Goal: Book appointment/travel/reservation

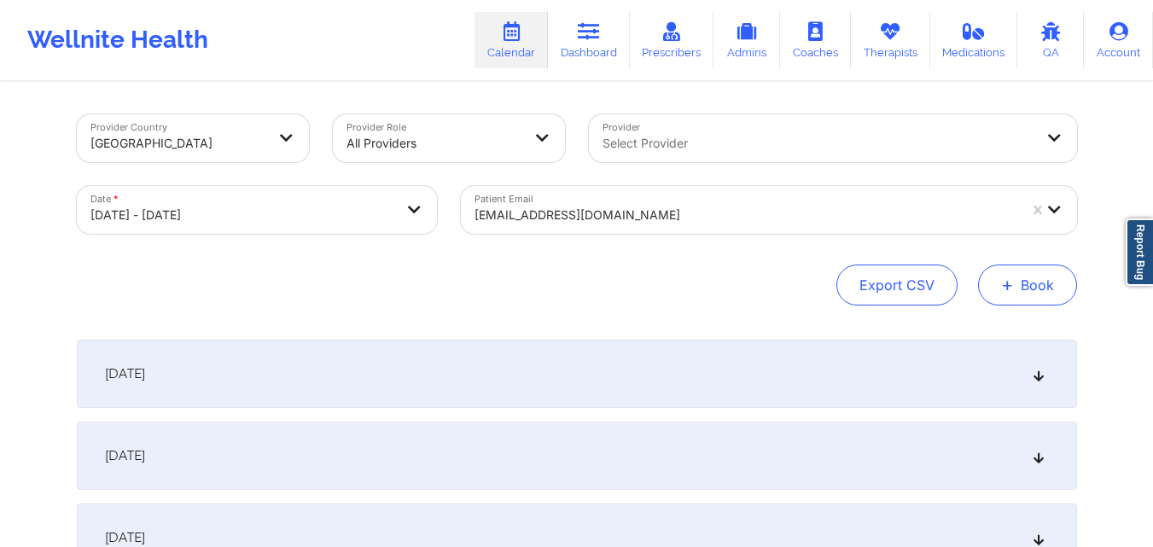
click at [997, 274] on button "+ Book" at bounding box center [1027, 284] width 99 height 41
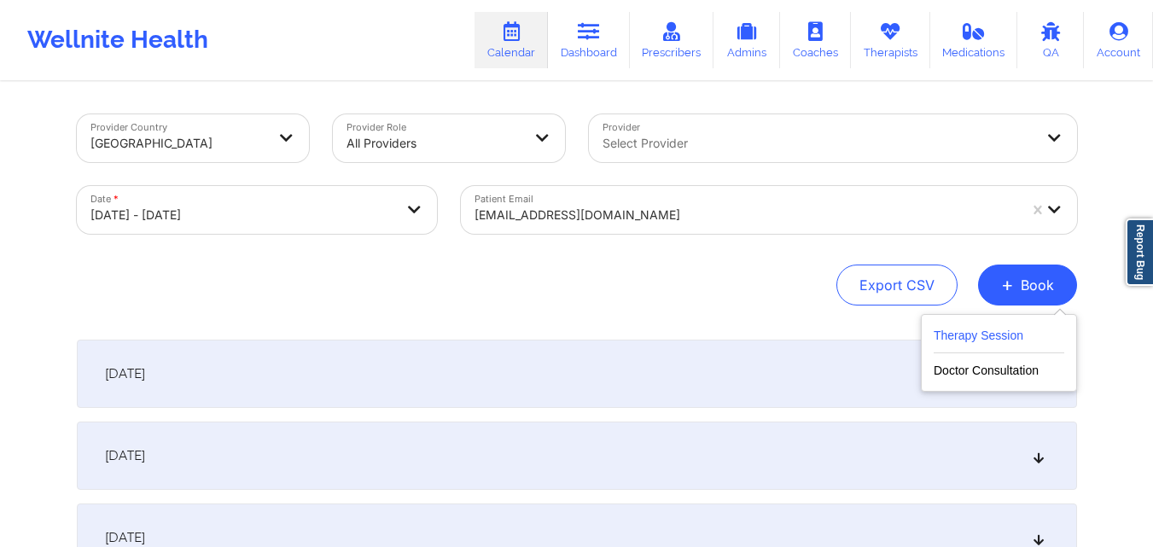
click at [973, 340] on button "Therapy Session" at bounding box center [998, 339] width 131 height 28
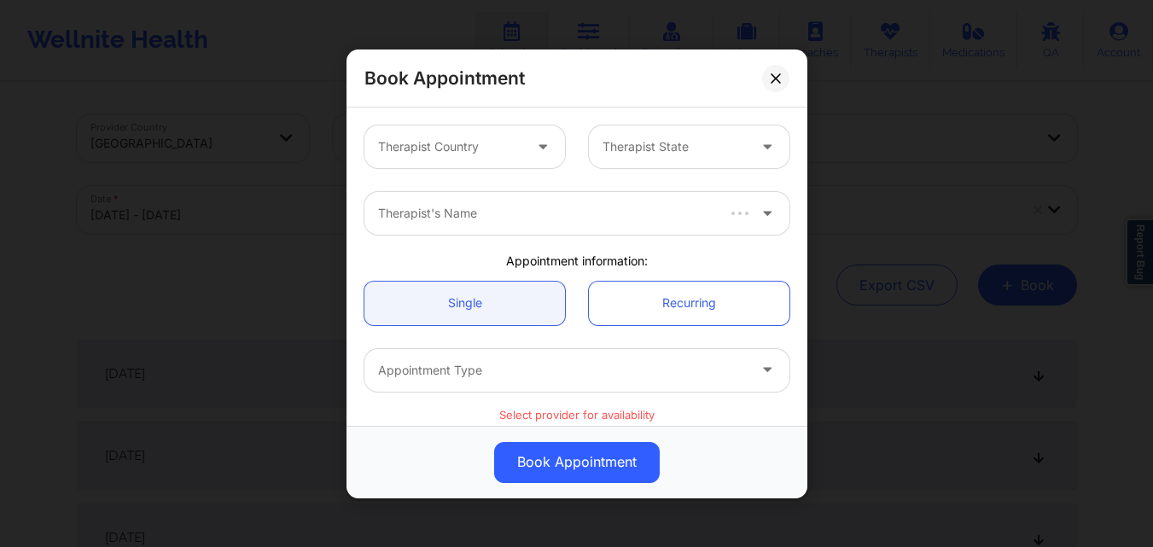
click at [467, 139] on div at bounding box center [450, 147] width 144 height 20
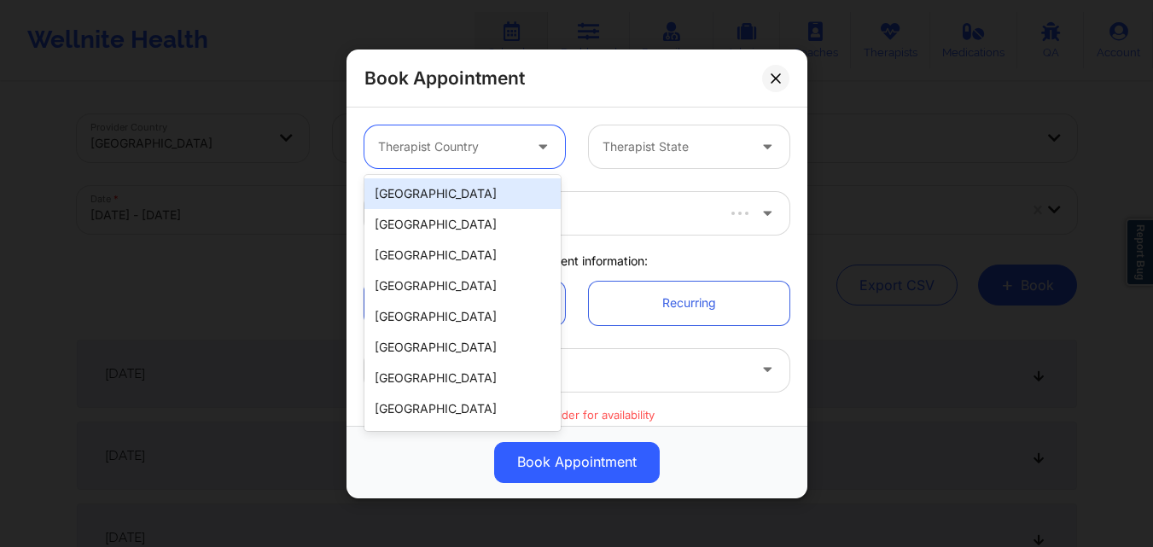
click at [486, 192] on div "[GEOGRAPHIC_DATA]" at bounding box center [462, 193] width 196 height 31
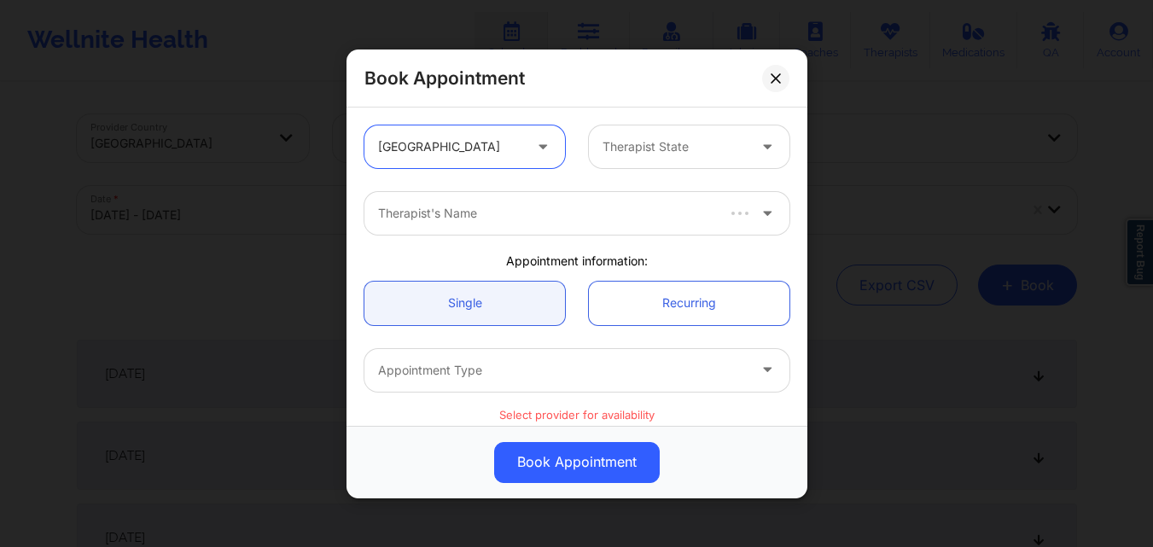
click at [614, 153] on div at bounding box center [674, 147] width 144 height 20
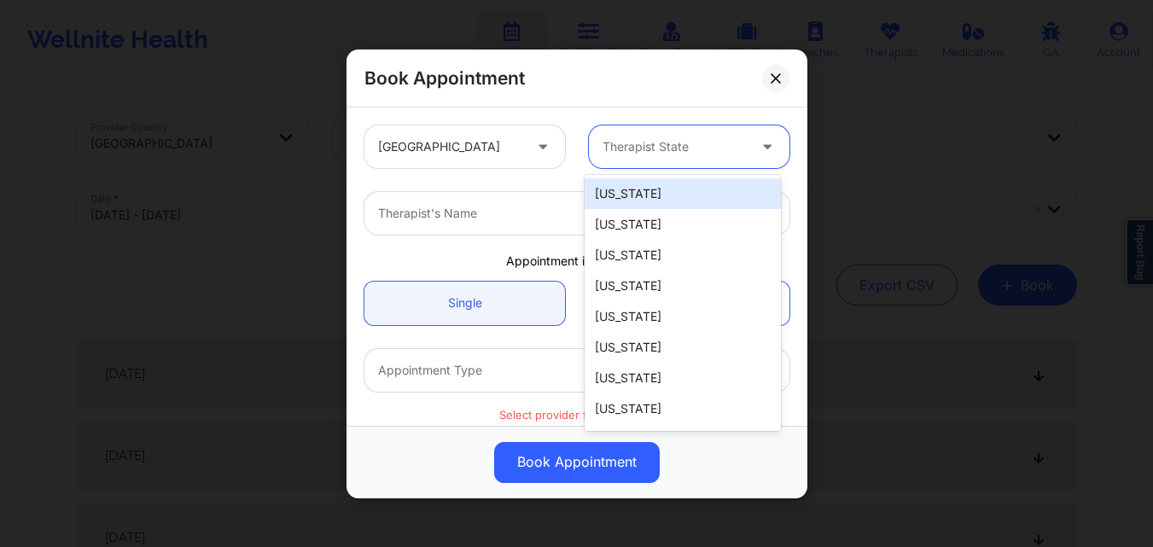
type input "F"
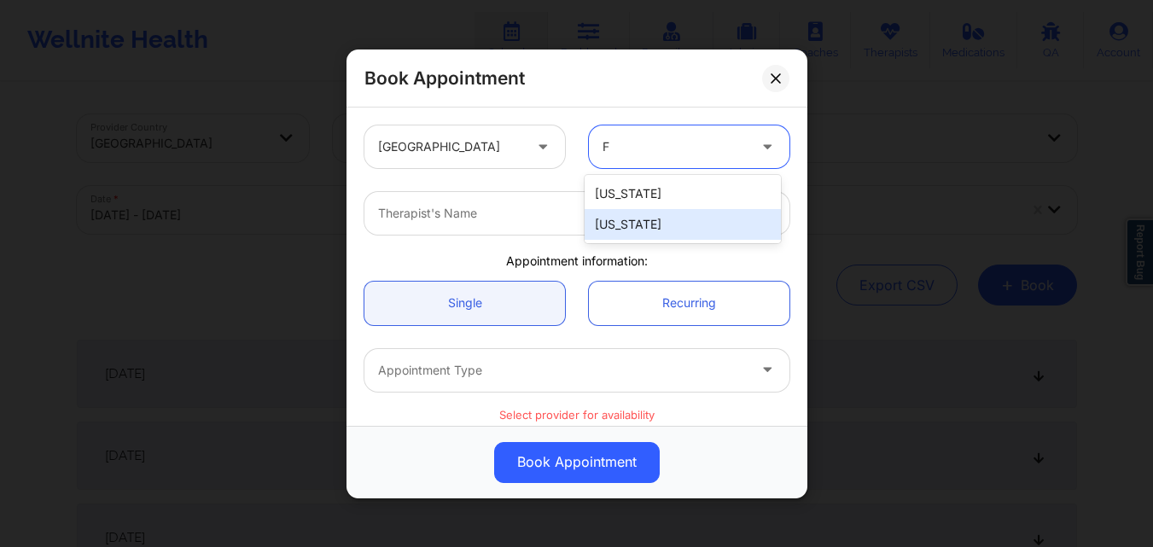
click at [633, 223] on div "Florida" at bounding box center [682, 224] width 196 height 31
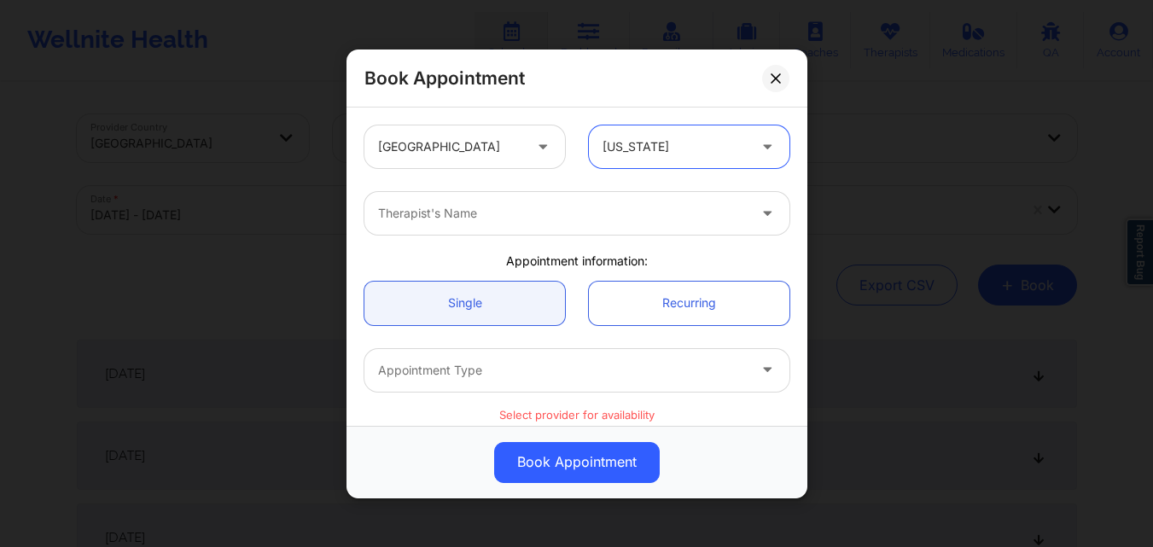
click at [479, 212] on div at bounding box center [562, 213] width 369 height 20
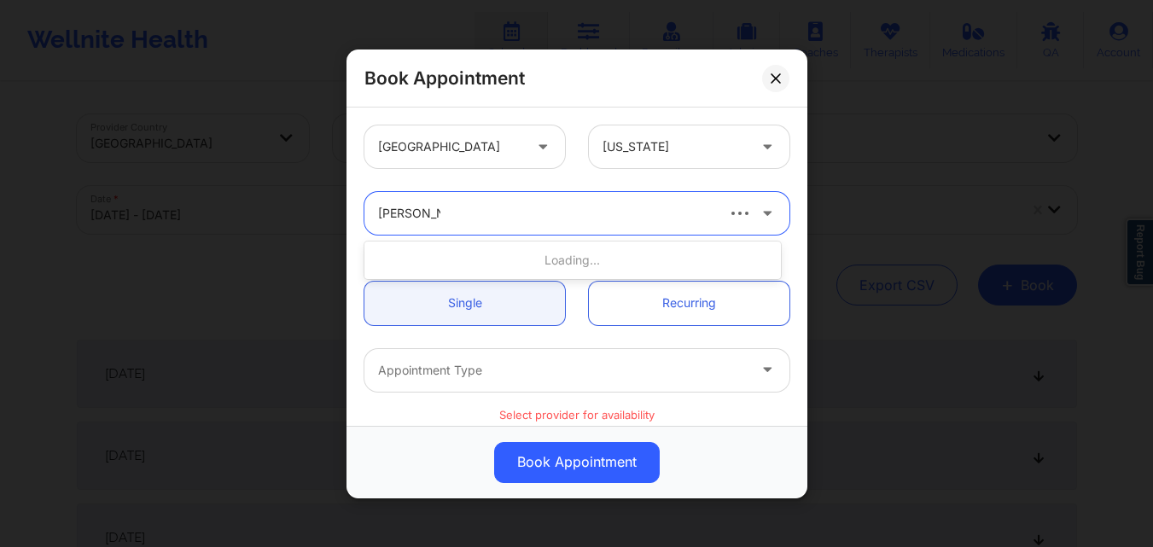
type input "Kelli Walker"
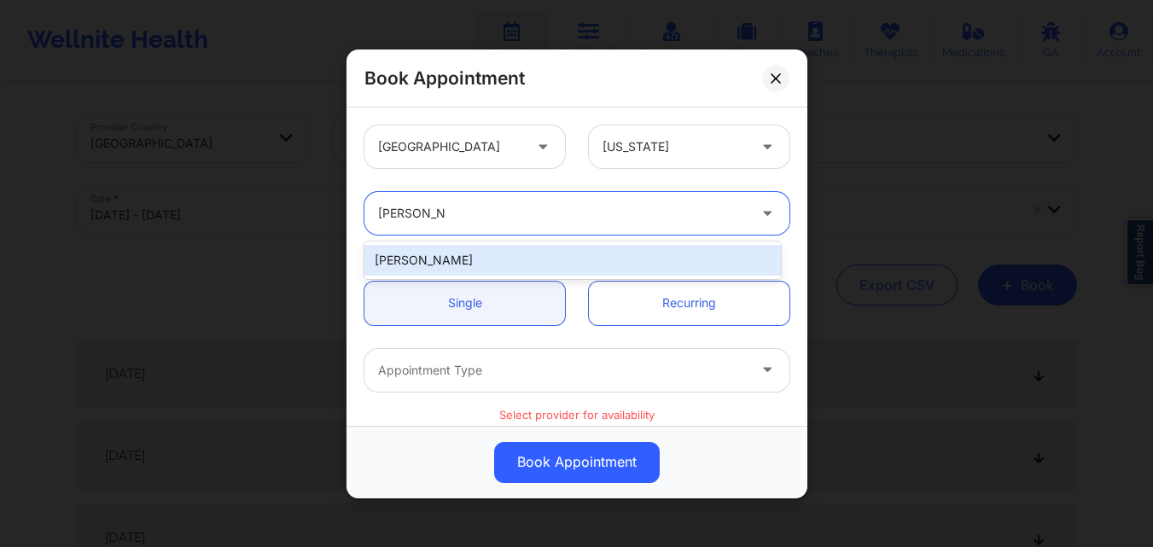
click at [462, 256] on div "Kelli Walker" at bounding box center [572, 260] width 416 height 31
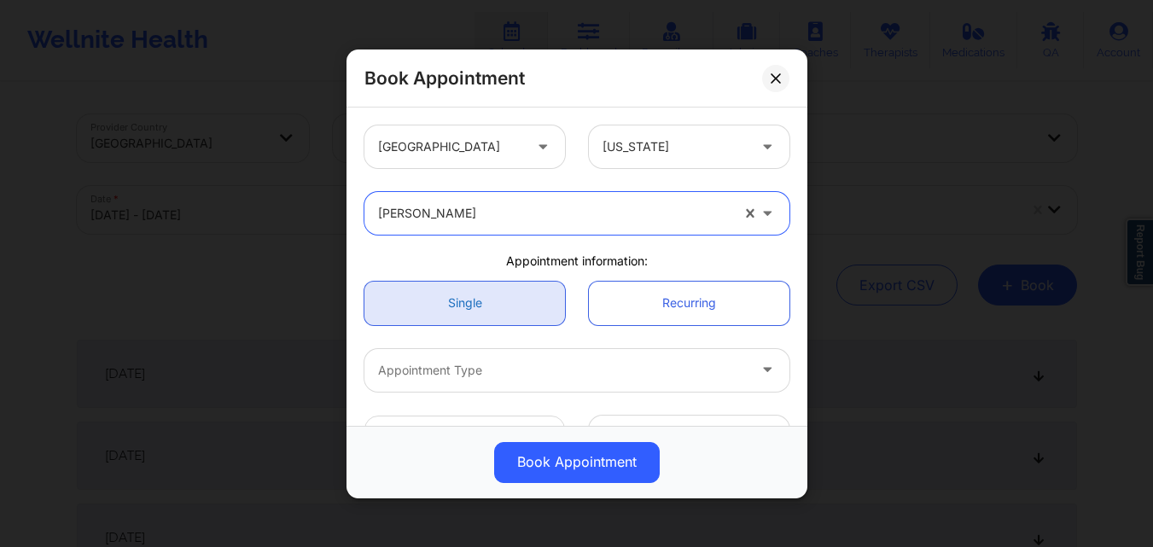
click at [460, 316] on link "Single" at bounding box center [464, 303] width 200 height 44
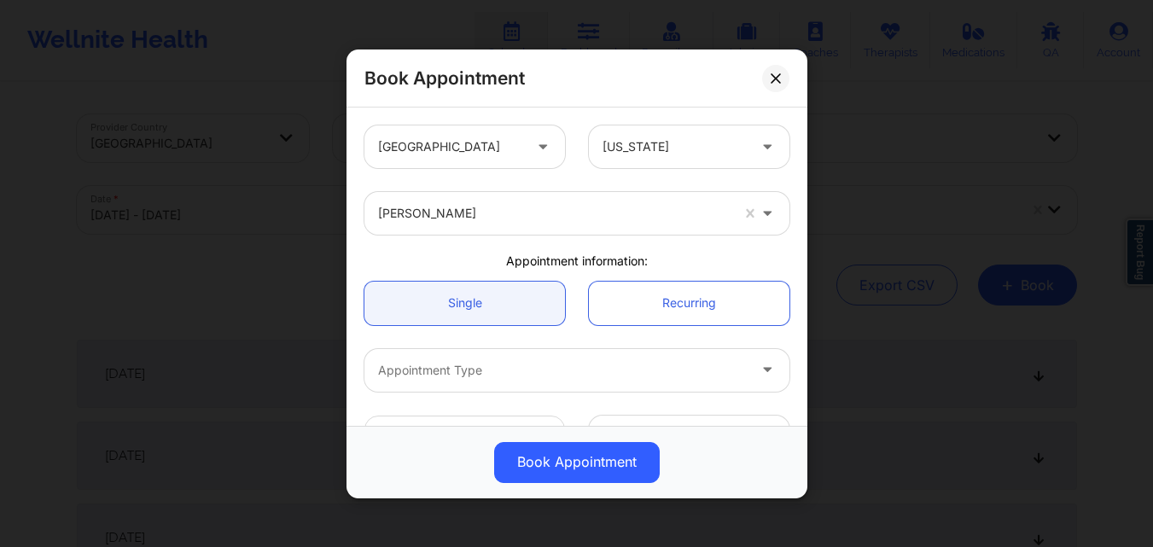
scroll to position [85, 0]
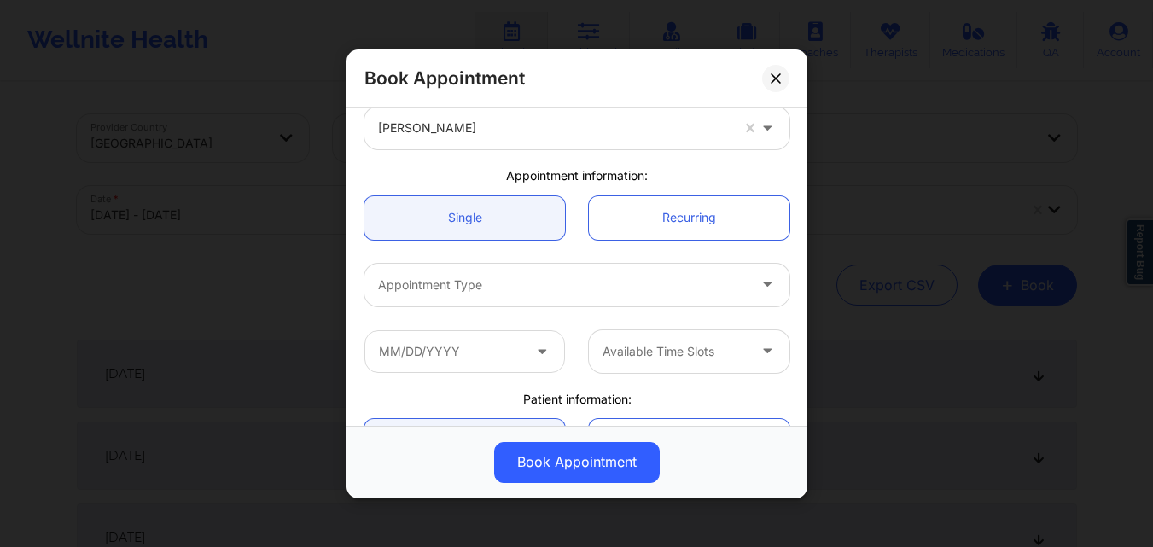
click at [485, 295] on div "Appointment Type" at bounding box center [556, 284] width 384 height 43
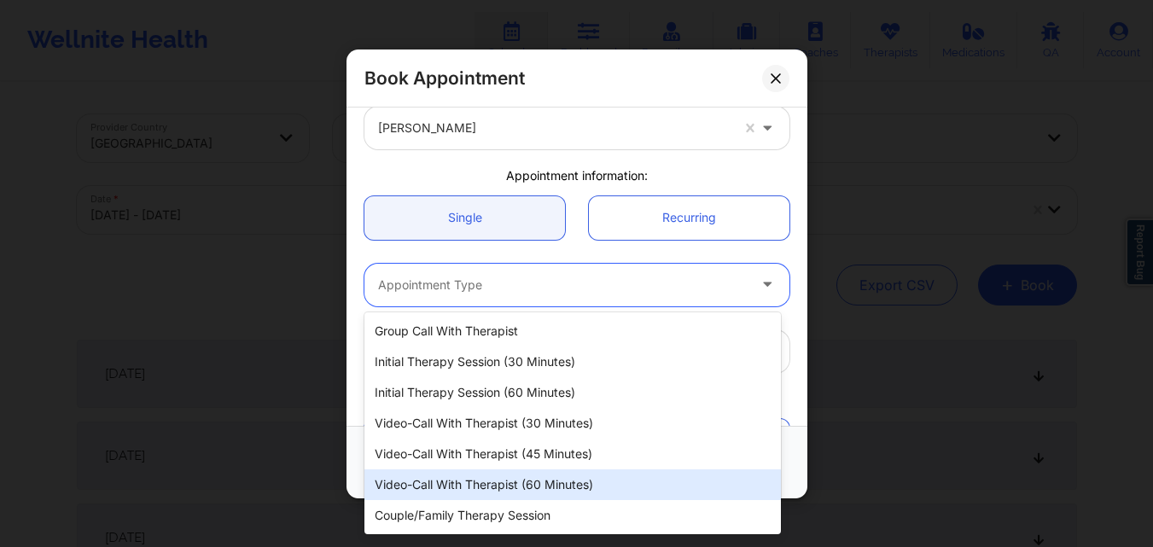
click at [474, 484] on div "Video-Call with Therapist (60 minutes)" at bounding box center [572, 484] width 416 height 31
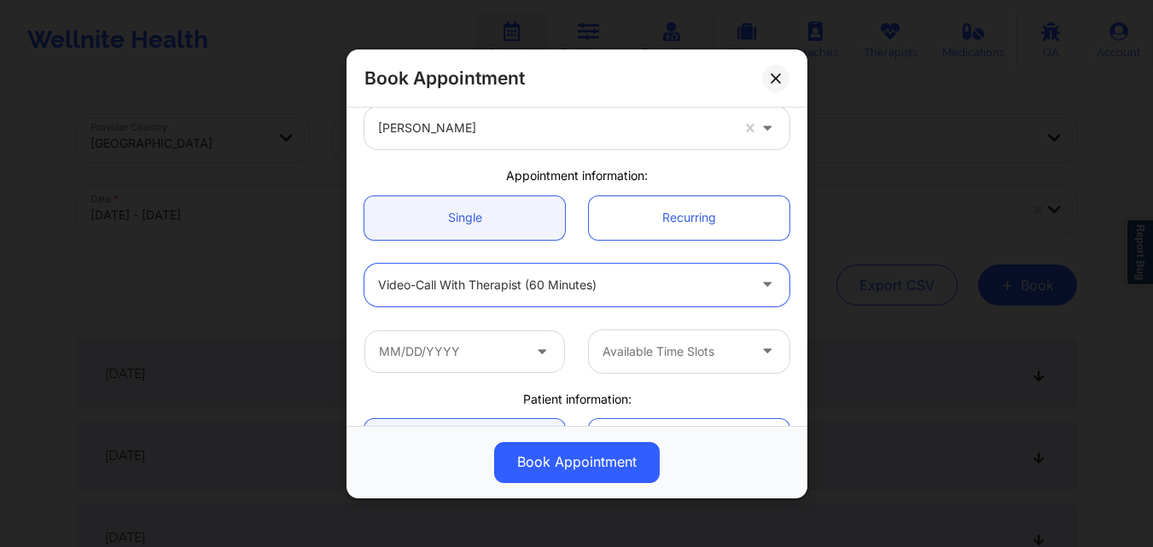
scroll to position [171, 0]
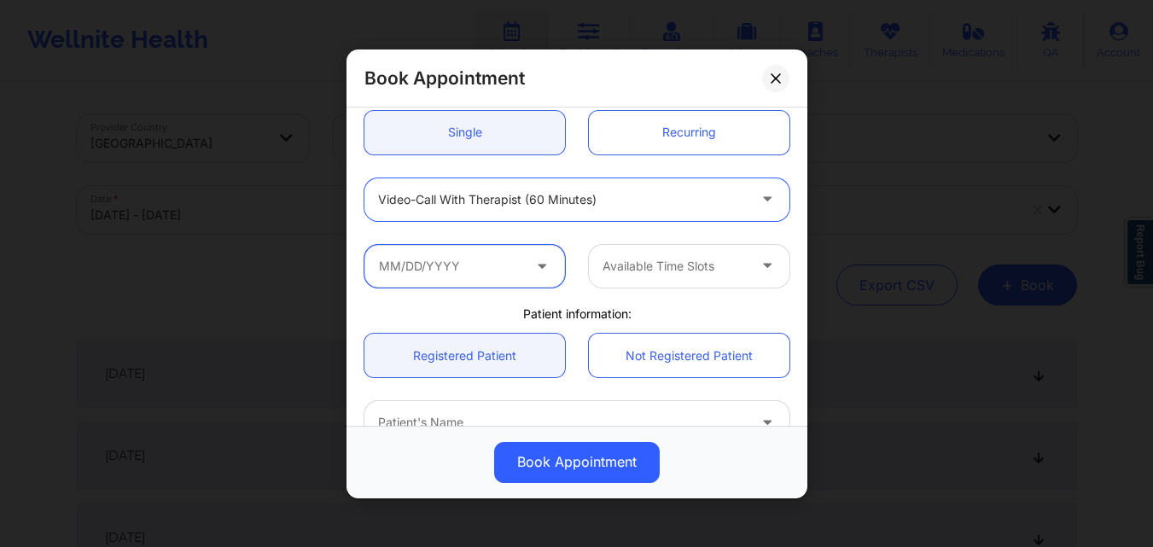
click at [479, 264] on input "text" at bounding box center [464, 265] width 200 height 43
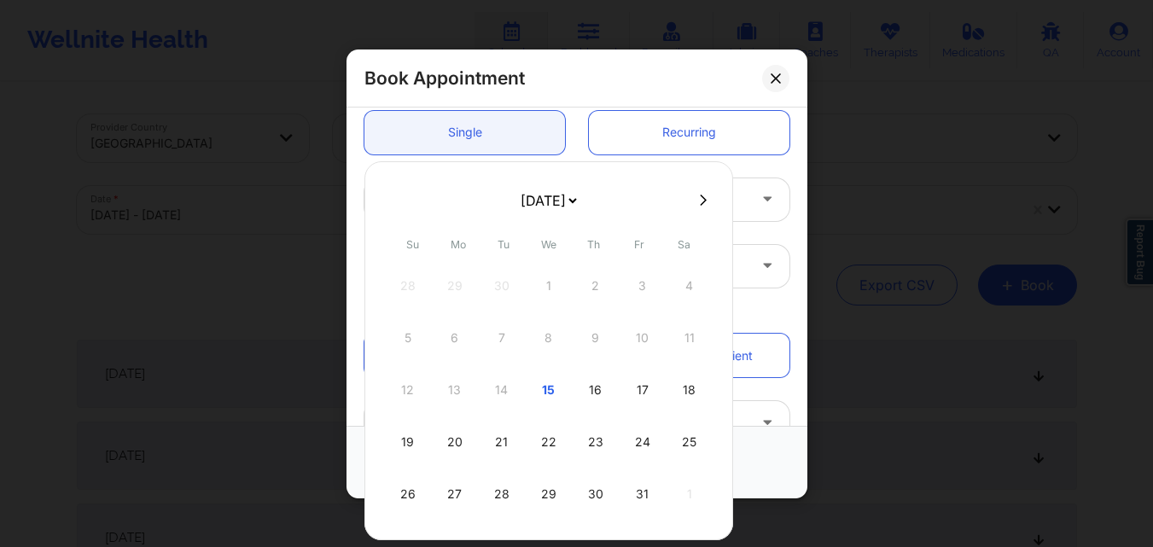
click at [598, 388] on div "16" at bounding box center [595, 390] width 43 height 48
type input "10/16/2025"
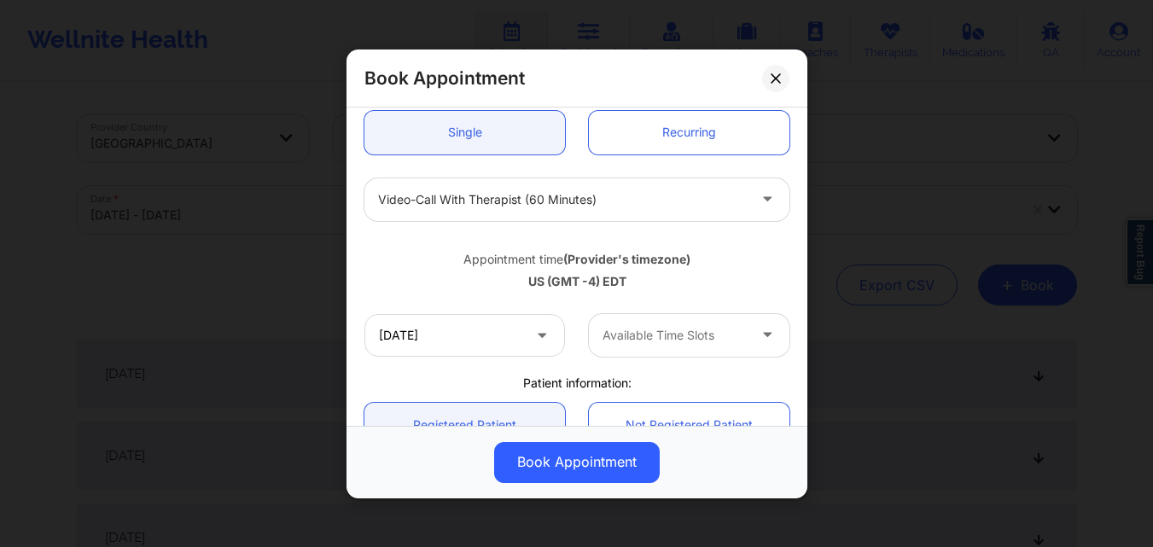
click at [695, 322] on div "Available Time Slots" at bounding box center [669, 334] width 160 height 43
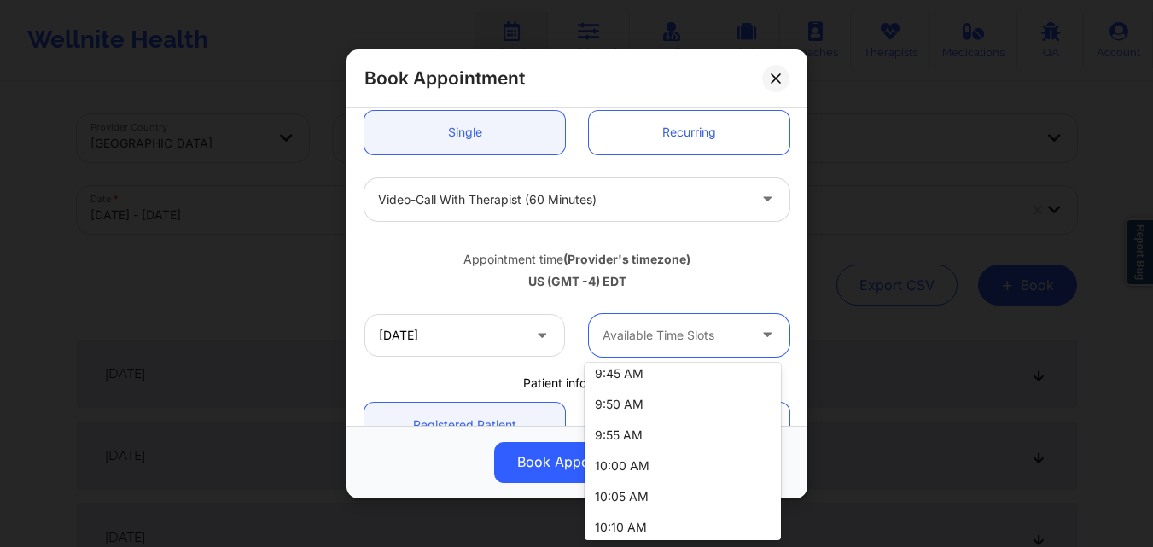
scroll to position [655, 0]
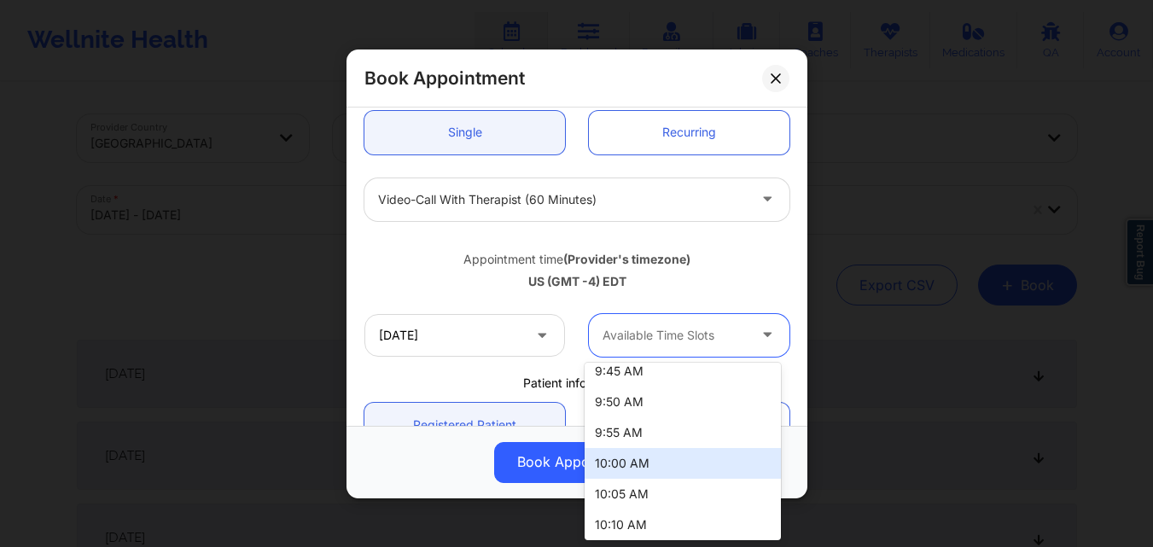
click at [679, 464] on div "10:00 AM" at bounding box center [682, 463] width 196 height 31
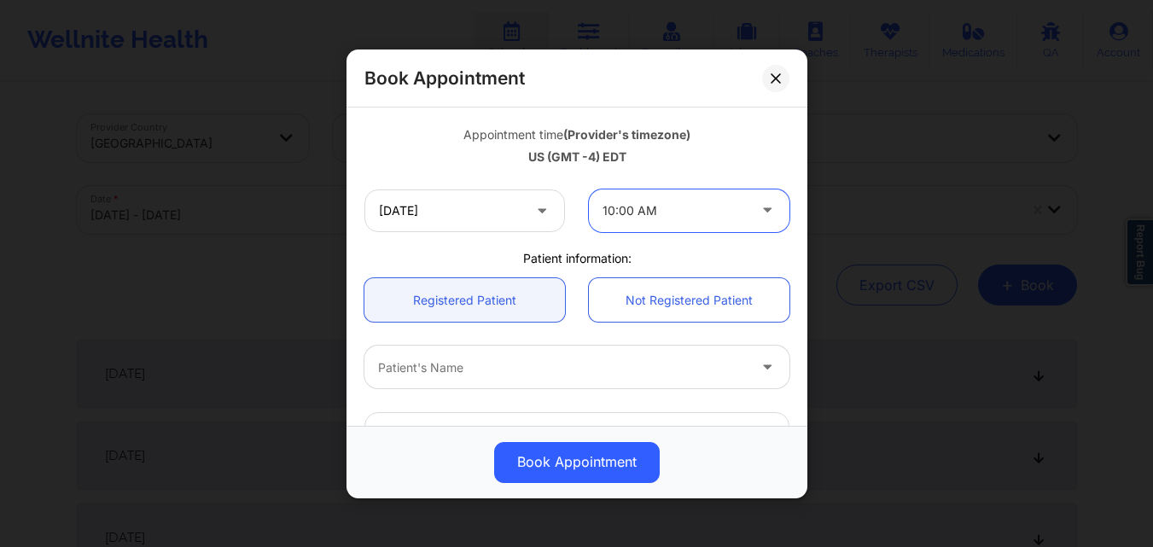
scroll to position [341, 0]
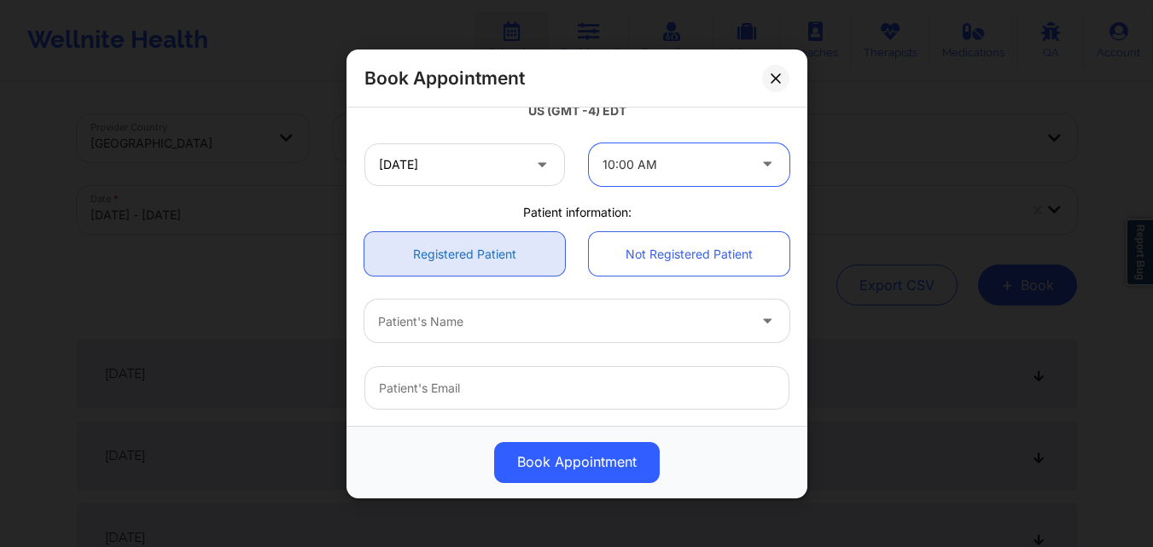
click at [471, 248] on link "Registered Patient" at bounding box center [464, 254] width 200 height 44
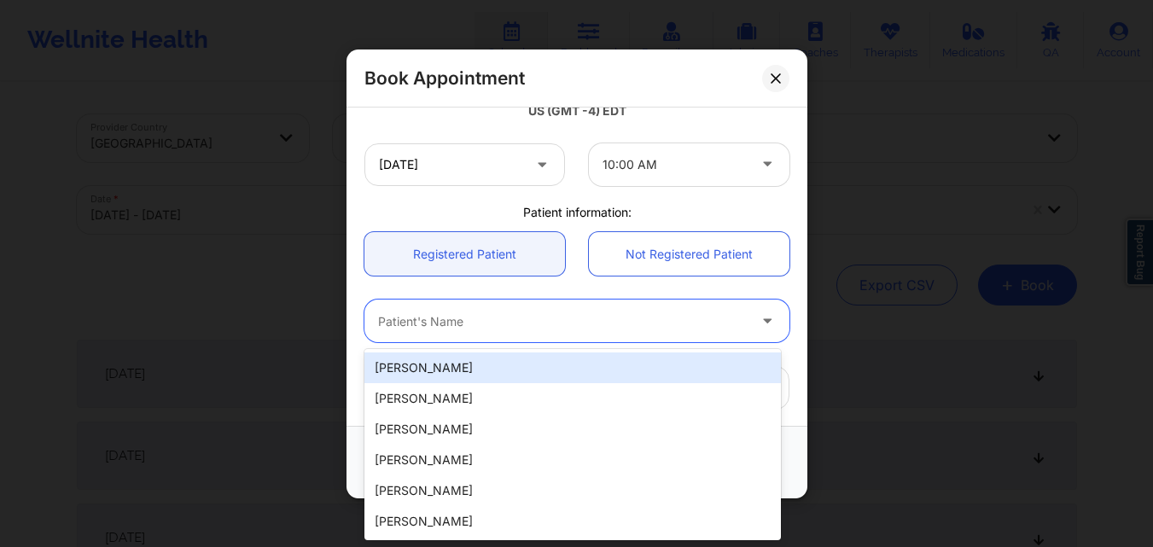
click at [480, 334] on div "Patient's Name" at bounding box center [556, 320] width 384 height 43
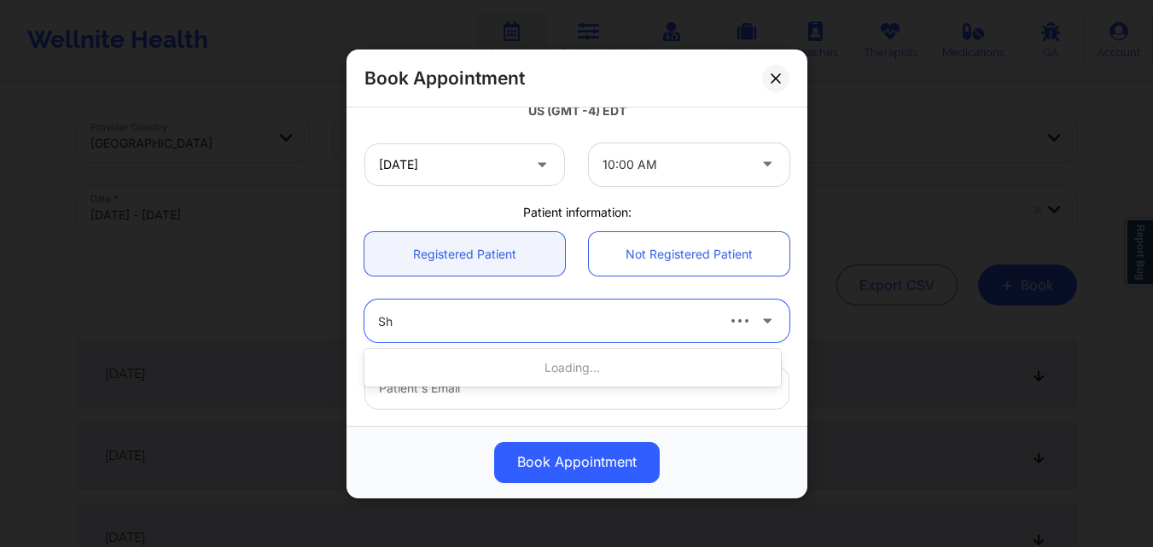
type input "S"
paste input "SHARON MADDEN"
type input "S"
paste input "JOY3820@GMAIL.COM"
type input "JOY3820@GMAIL.COM"
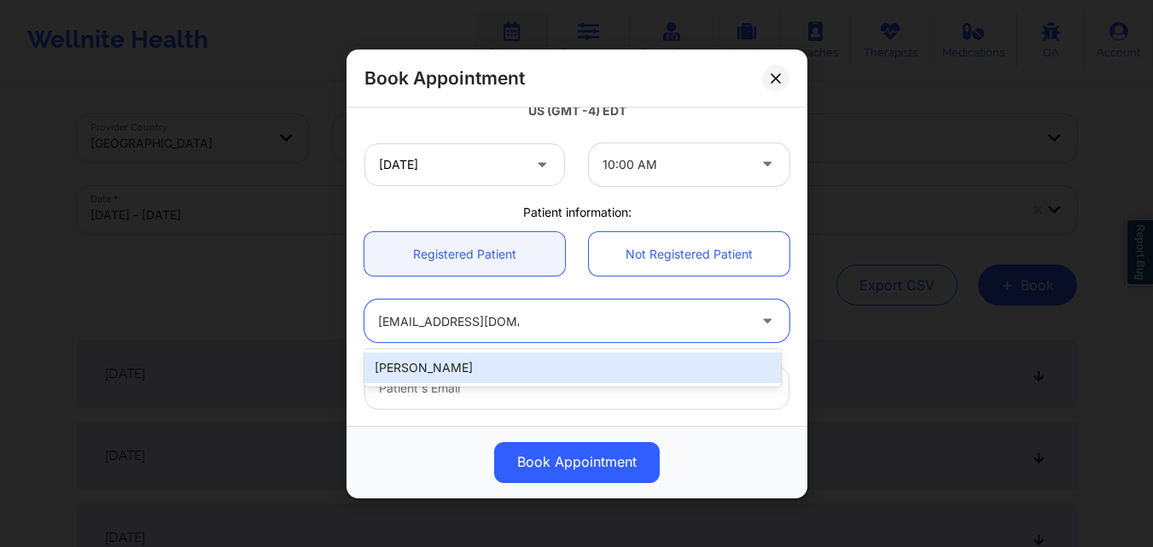
click at [441, 370] on div "SHARON S MADDEN" at bounding box center [572, 367] width 416 height 31
type input "joy3820@gmail.com"
type input "+1352-585-6059"
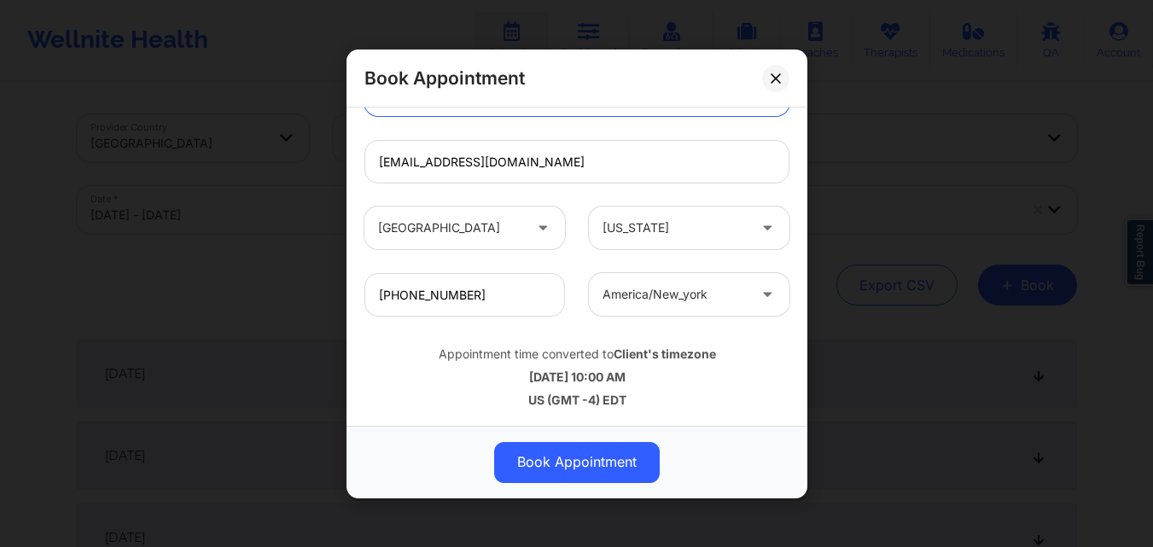
scroll to position [256, 0]
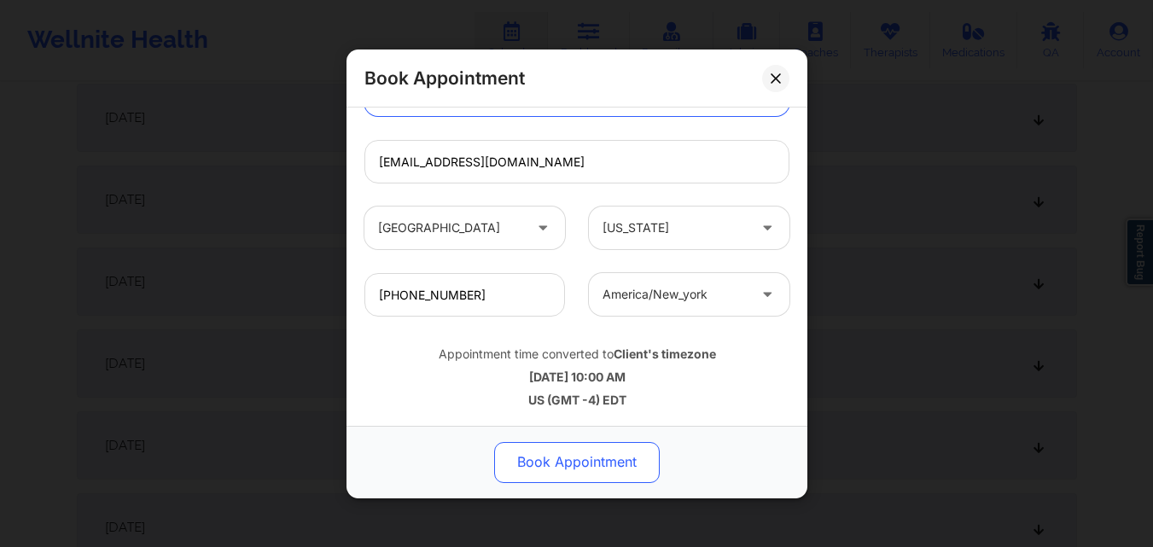
click at [578, 464] on button "Book Appointment" at bounding box center [577, 461] width 166 height 41
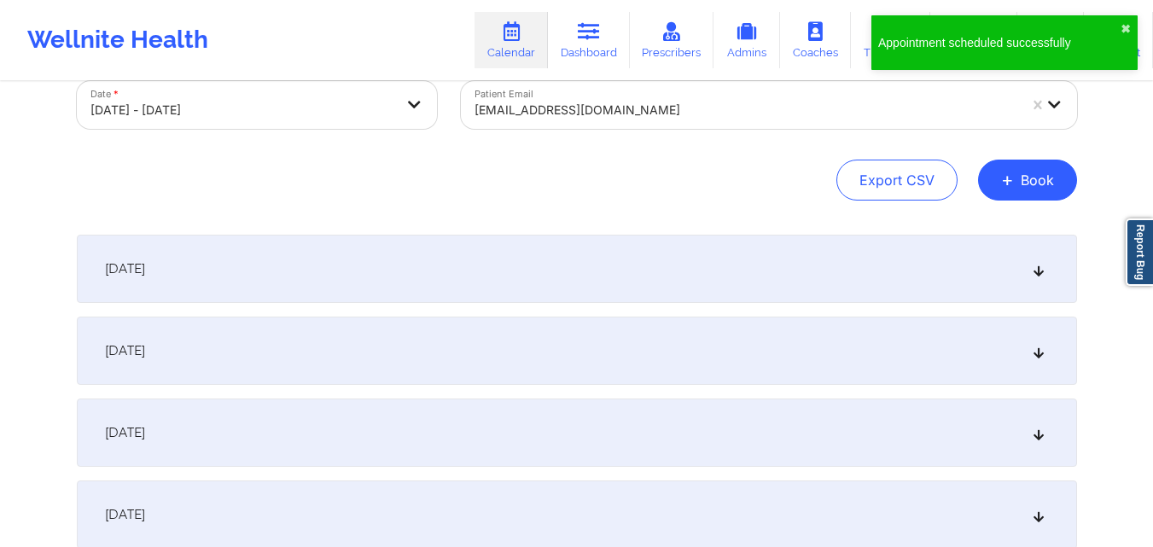
scroll to position [0, 0]
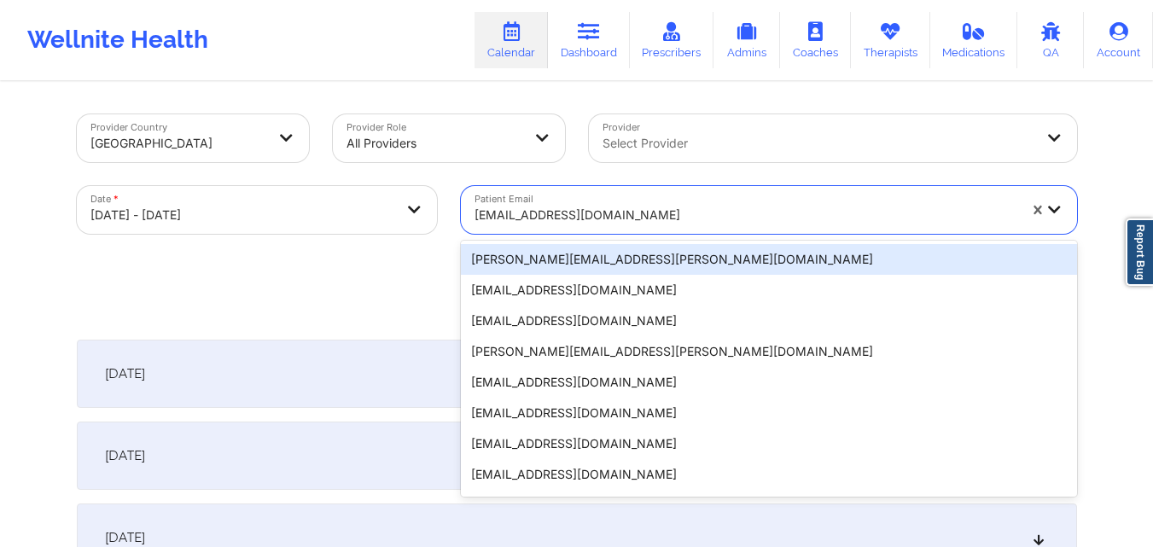
click at [857, 212] on div at bounding box center [745, 215] width 543 height 20
paste input "JOY3820@GMAIL.COM"
type input "JOY3820@GMAIL.COM"
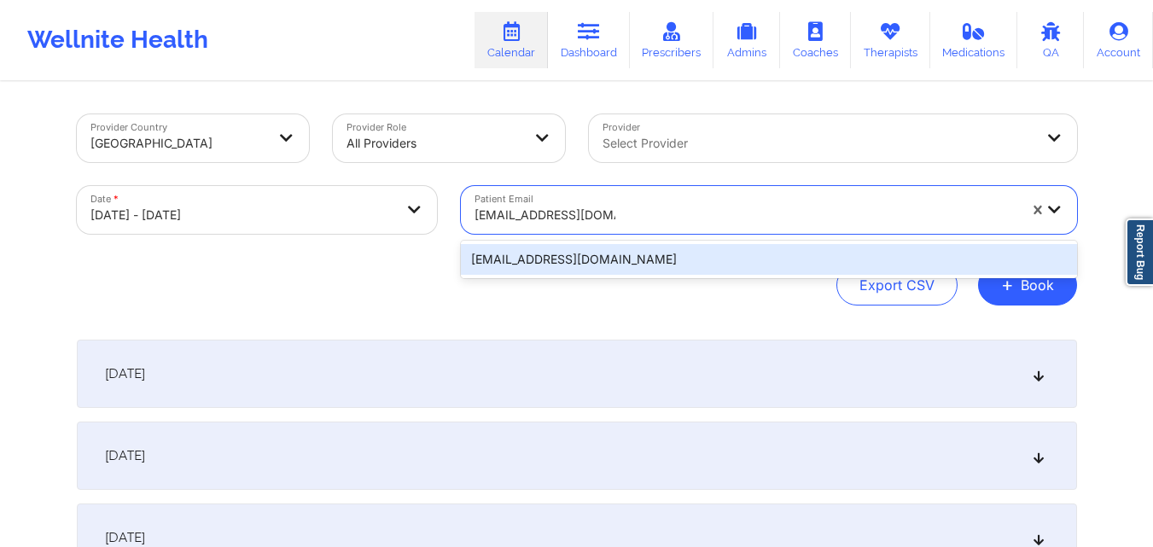
click at [567, 254] on div "joy3820@gmail.com" at bounding box center [769, 259] width 616 height 31
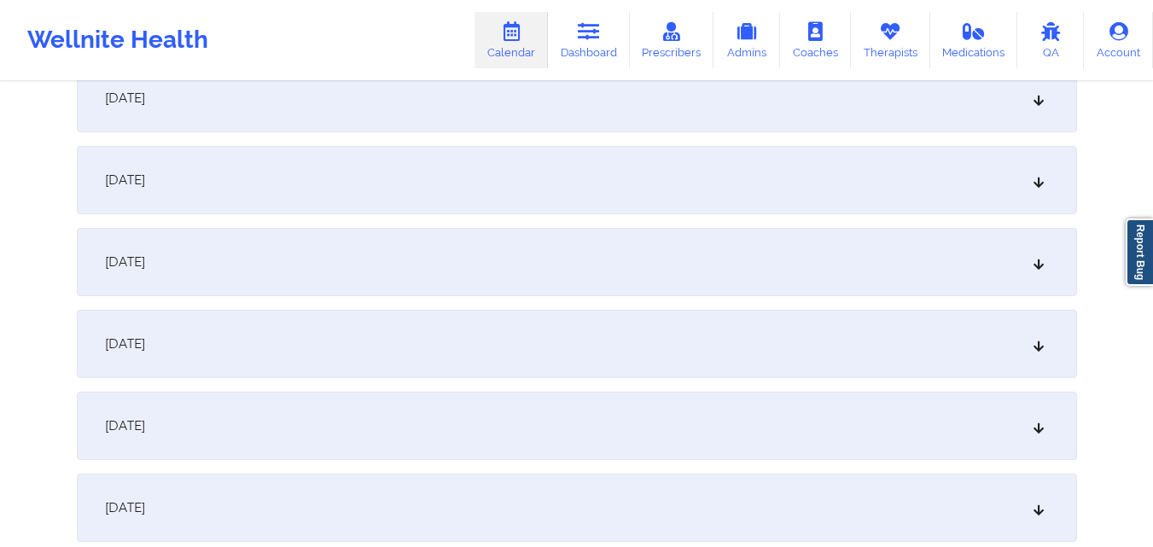
scroll to position [1280, 0]
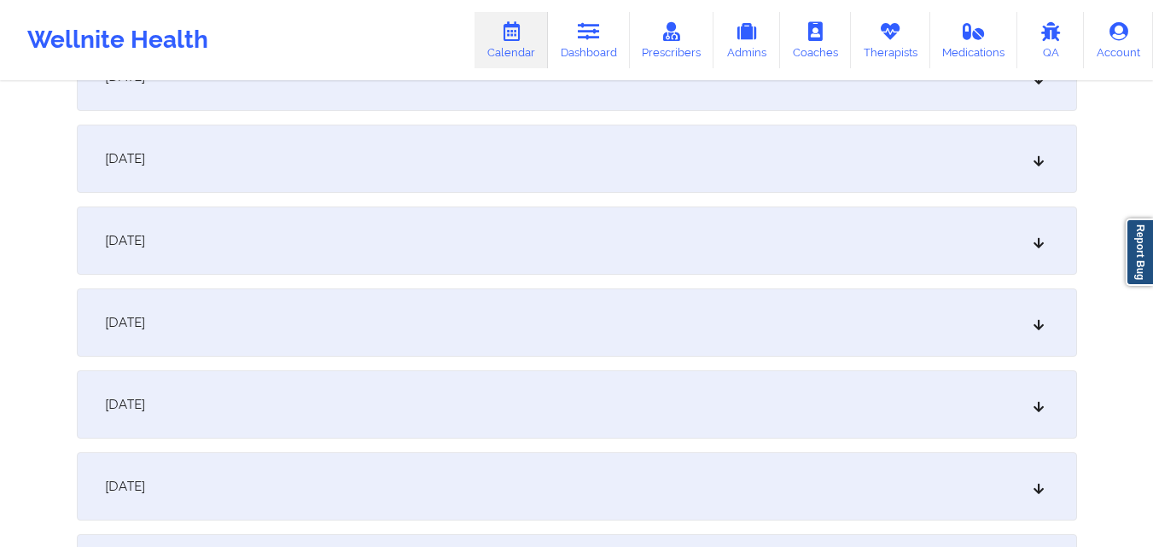
click at [510, 238] on div "October 15, 2025" at bounding box center [577, 240] width 1000 height 68
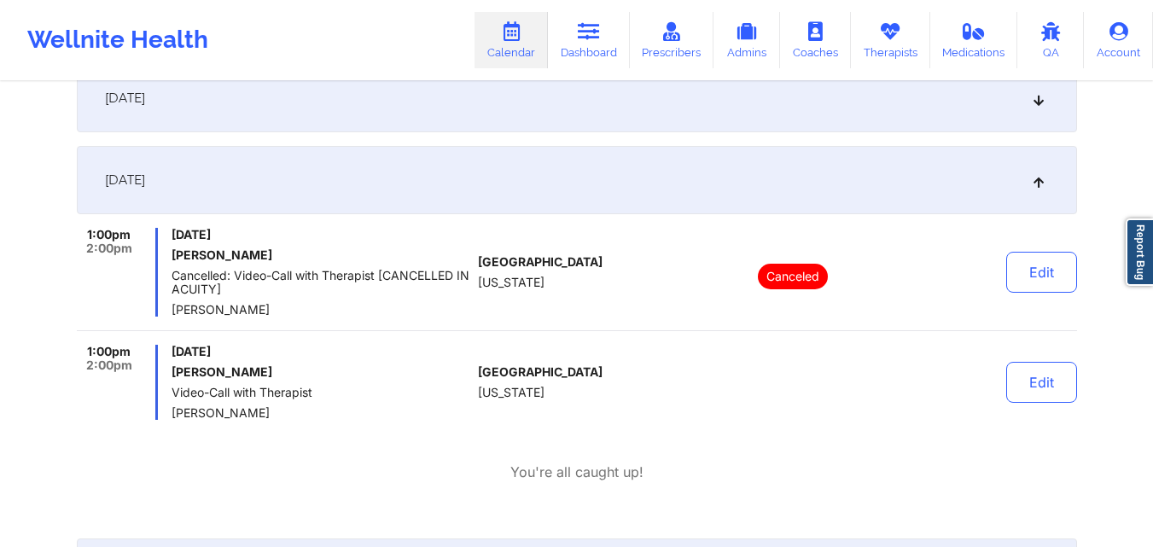
scroll to position [1365, 0]
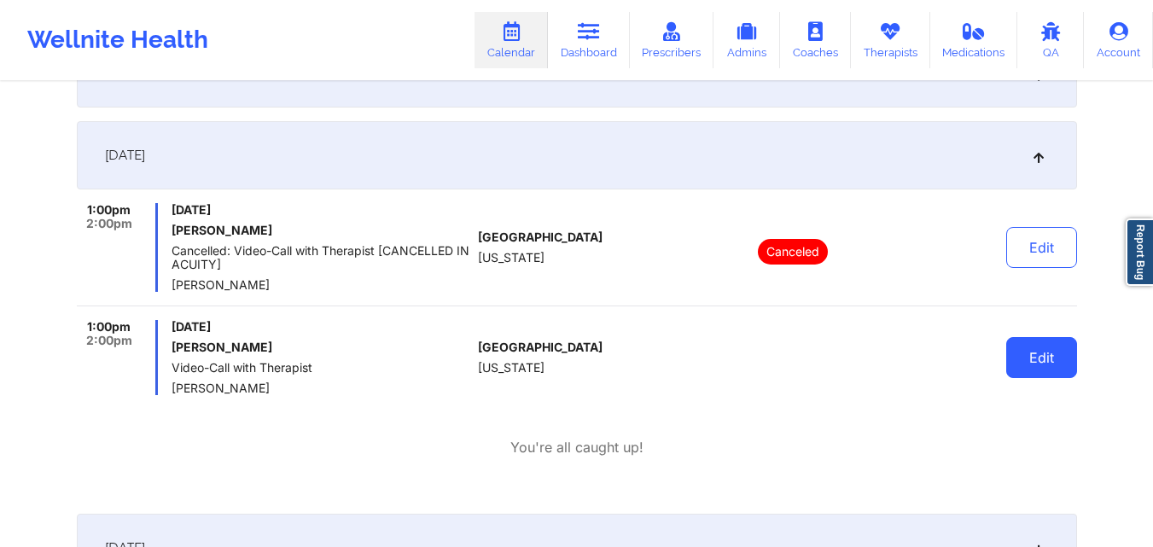
click at [1048, 363] on button "Edit" at bounding box center [1041, 357] width 71 height 41
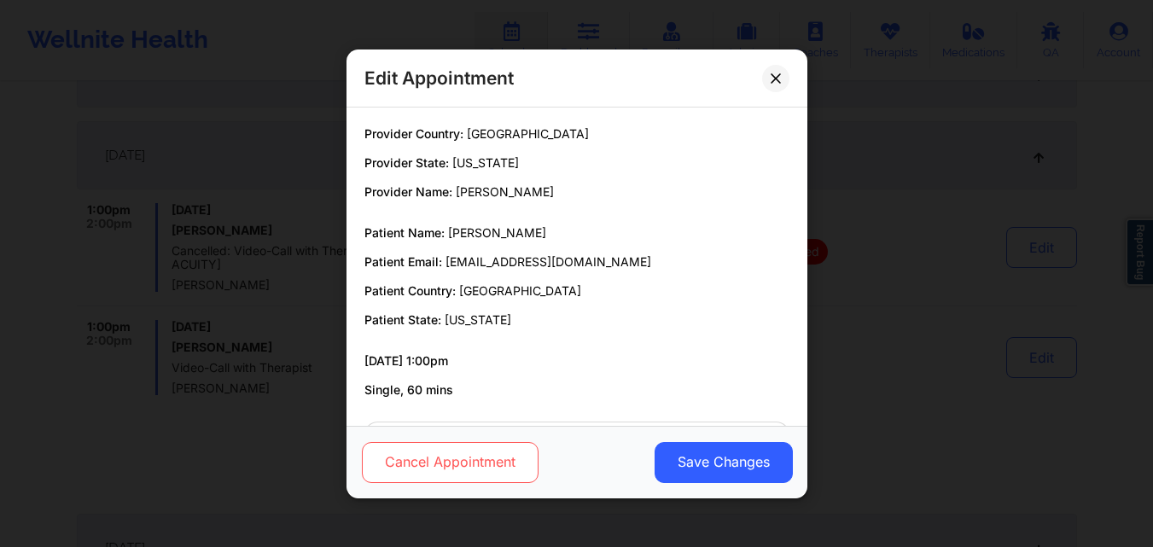
click at [481, 469] on button "Cancel Appointment" at bounding box center [449, 461] width 177 height 41
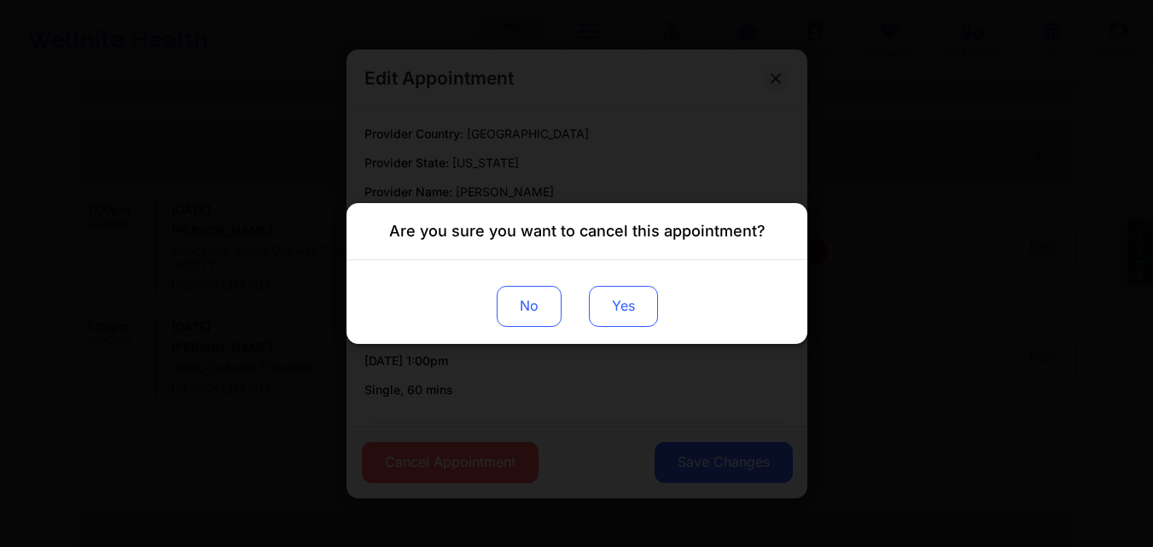
drag, startPoint x: 612, startPoint y: 324, endPoint x: 651, endPoint y: 320, distance: 39.5
click at [616, 325] on button "Yes" at bounding box center [622, 306] width 69 height 41
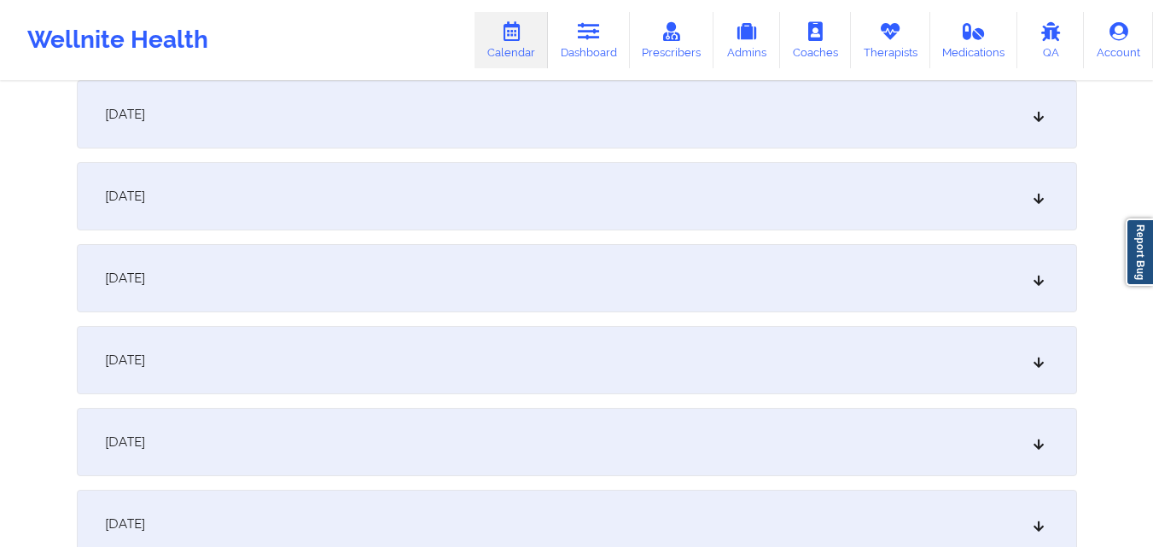
scroll to position [0, 0]
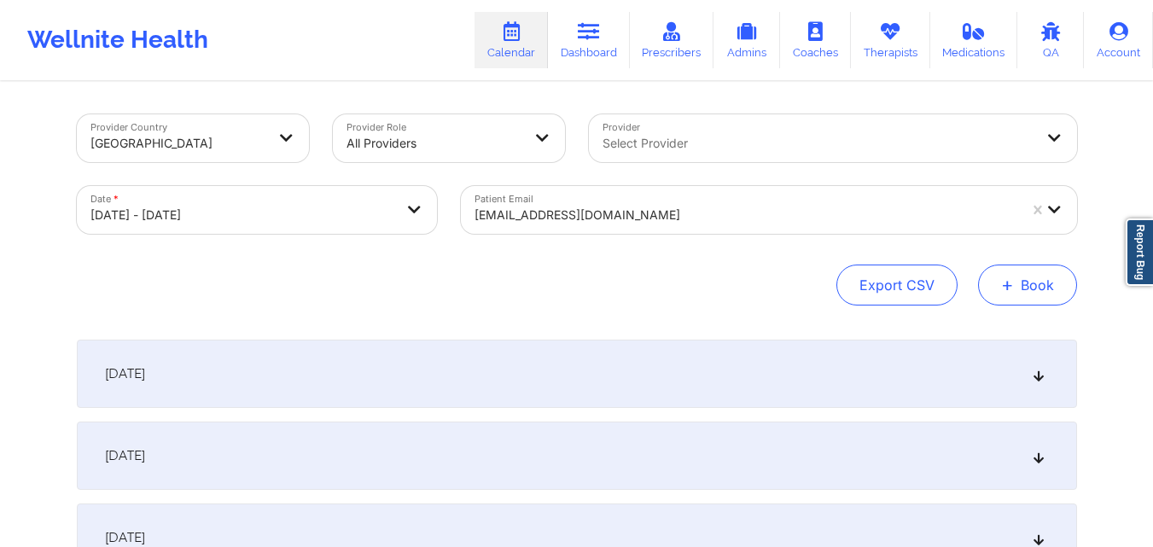
click at [1001, 288] on button "+ Book" at bounding box center [1027, 284] width 99 height 41
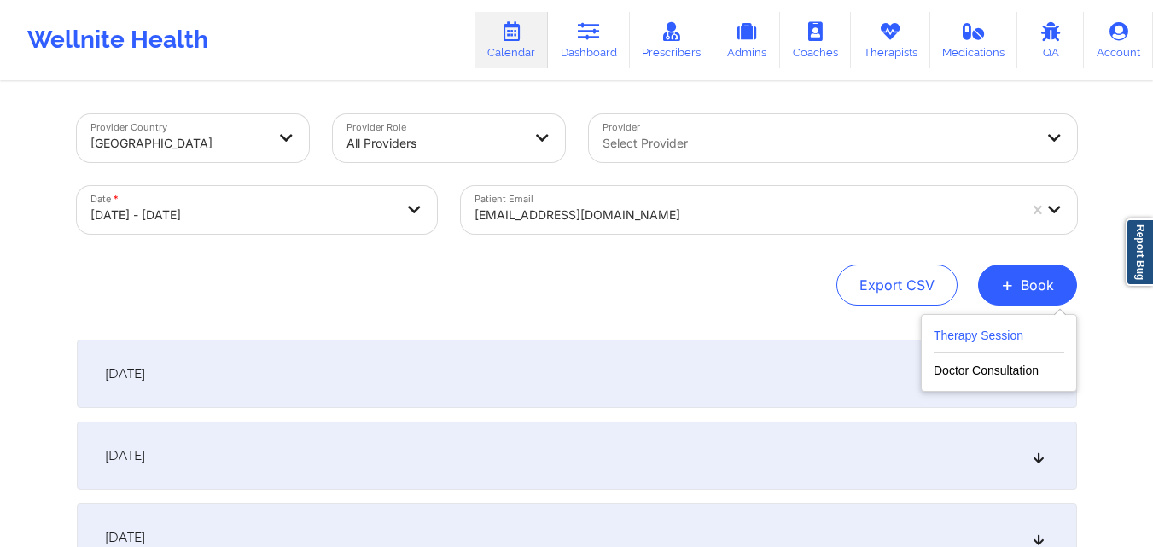
click at [952, 334] on button "Therapy Session" at bounding box center [998, 339] width 131 height 28
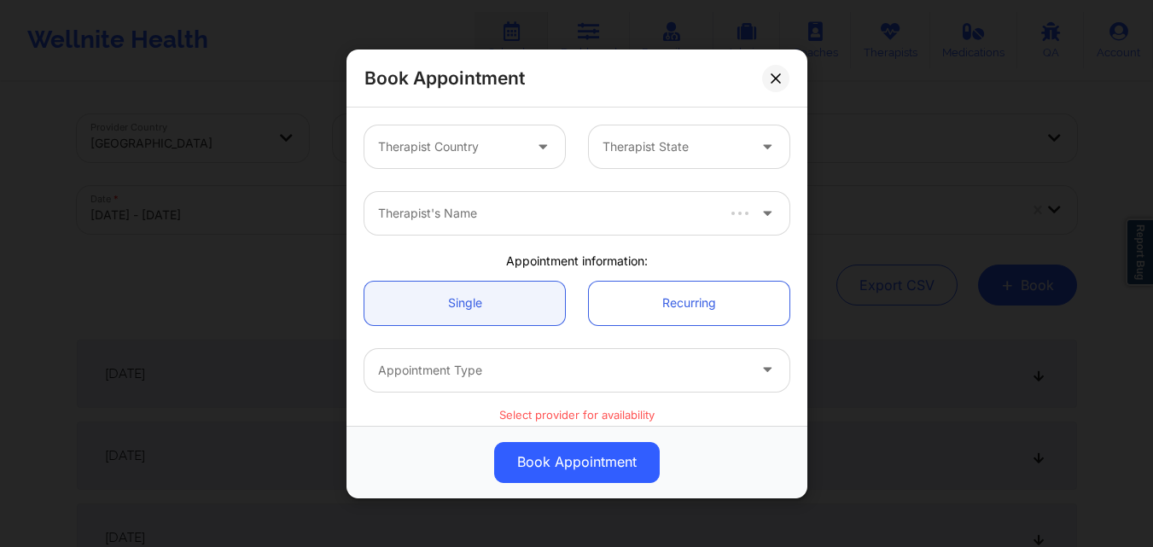
click at [435, 143] on div at bounding box center [450, 147] width 144 height 20
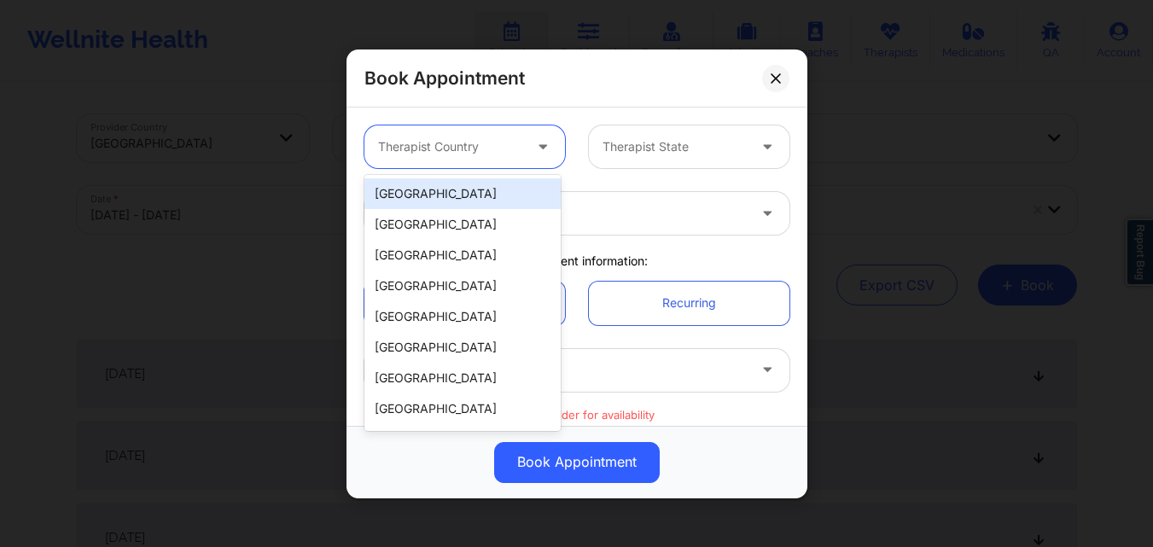
click at [460, 205] on div "[GEOGRAPHIC_DATA]" at bounding box center [462, 193] width 196 height 31
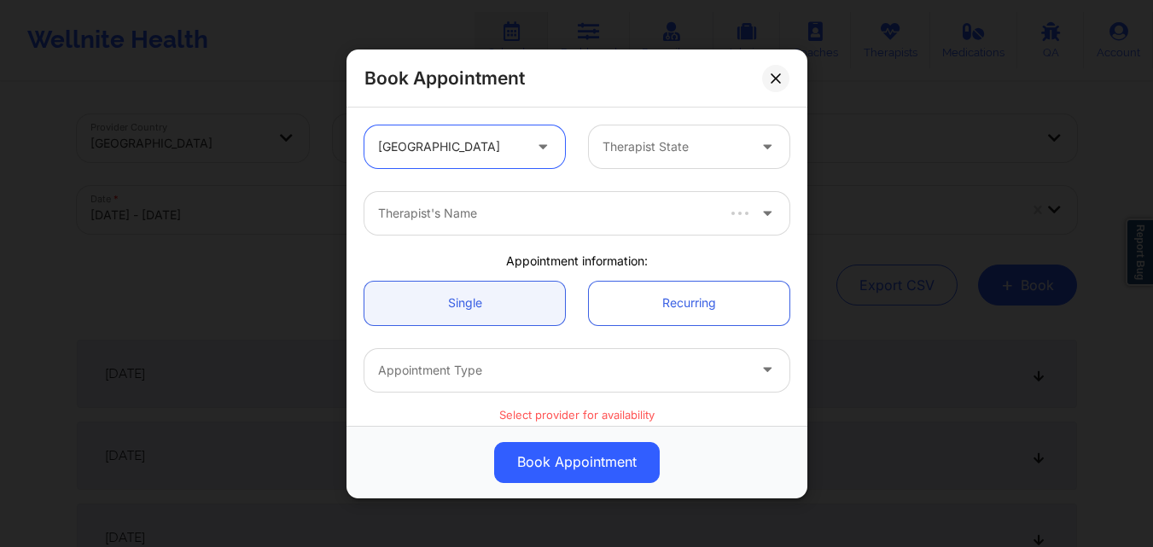
click at [725, 134] on div "Therapist State" at bounding box center [669, 146] width 160 height 43
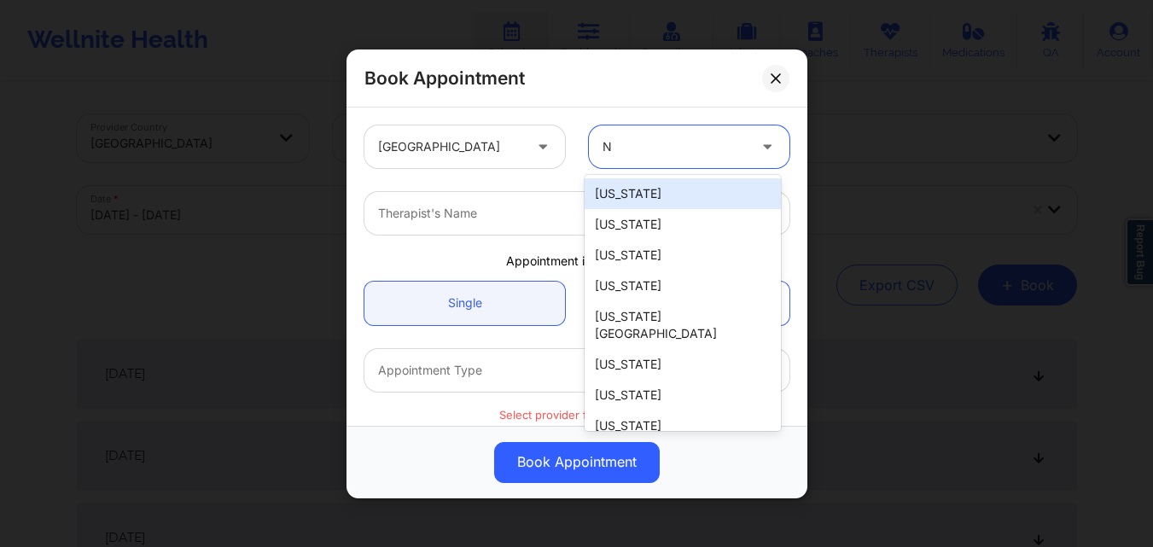
type input "NY"
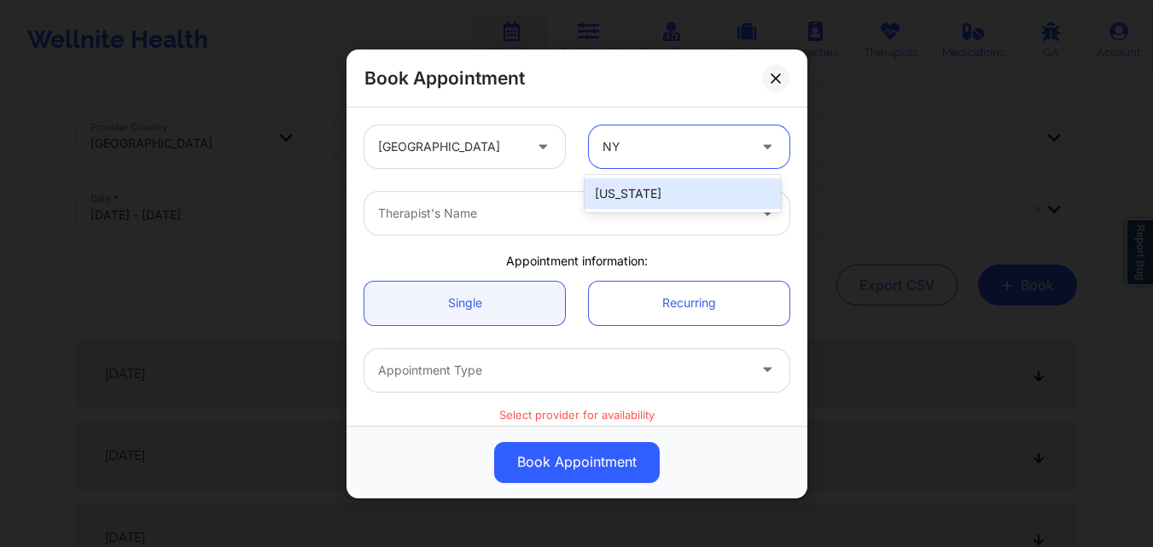
click at [702, 190] on div "[US_STATE]" at bounding box center [682, 193] width 196 height 31
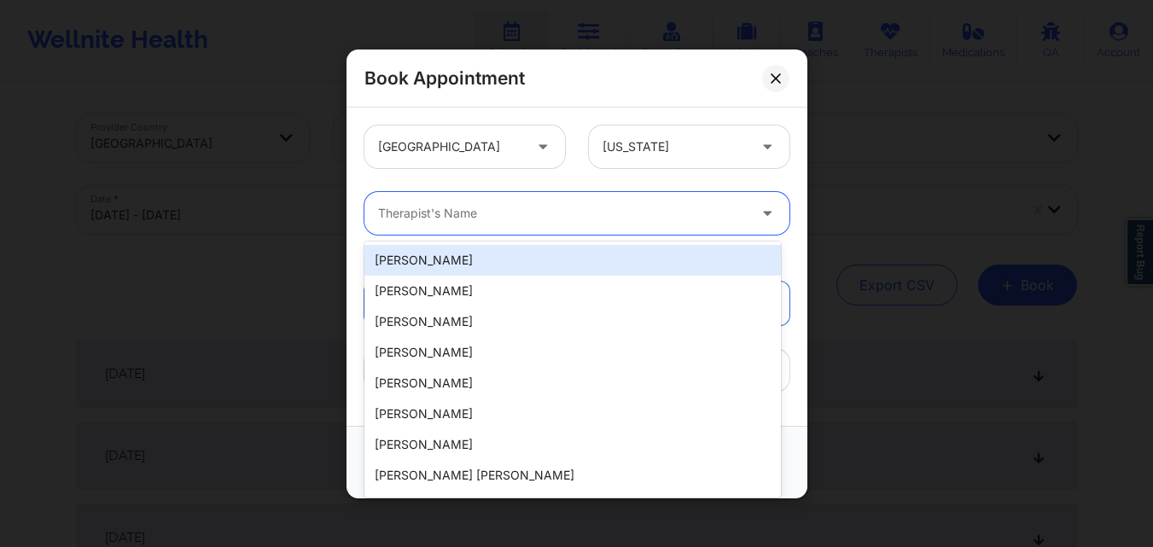
click at [551, 209] on div at bounding box center [562, 213] width 369 height 20
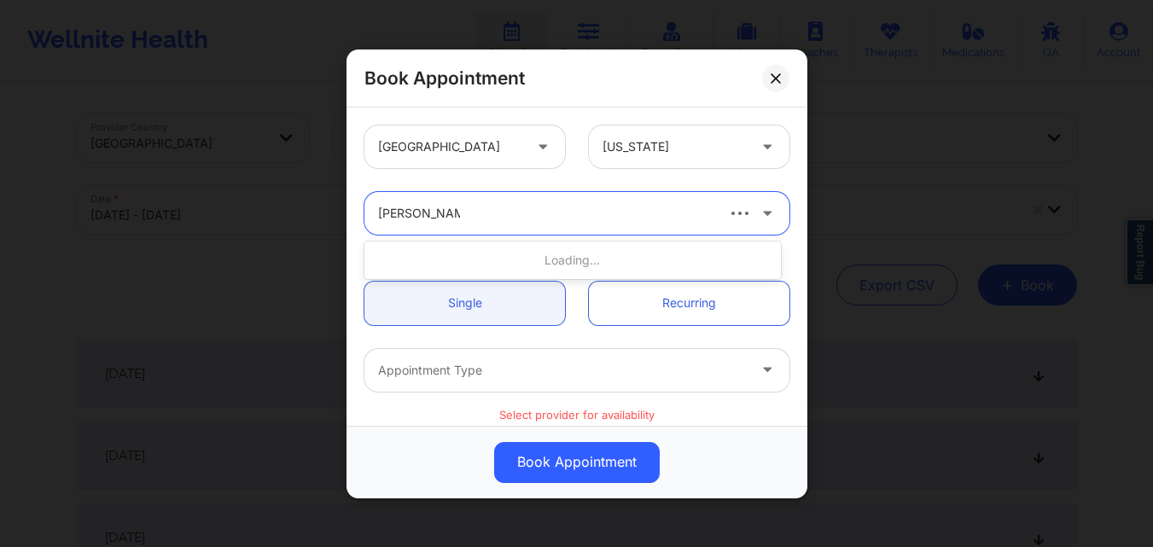
type input "[PERSON_NAME]"
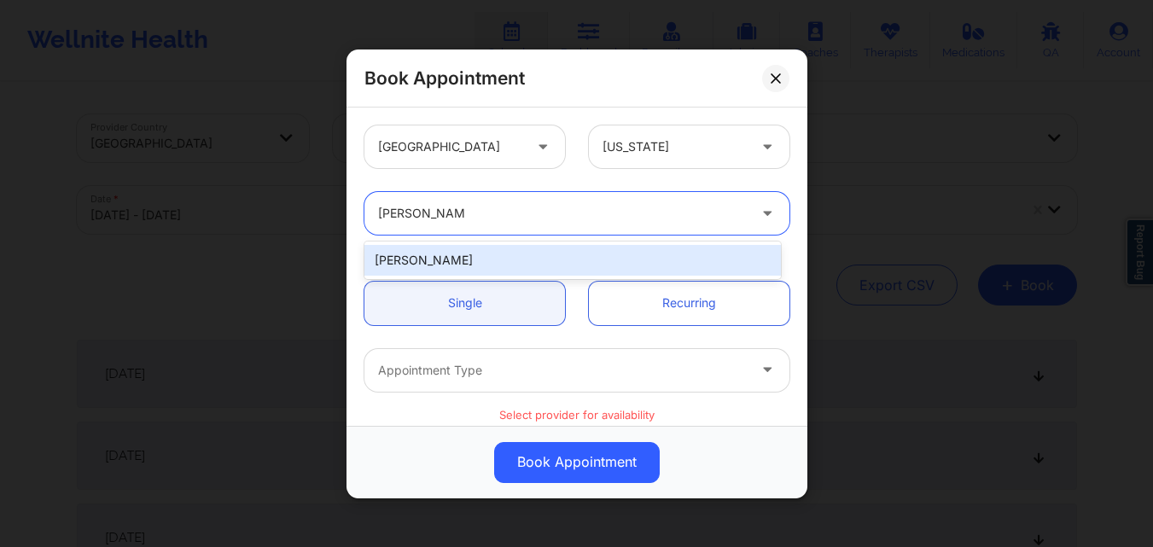
click at [468, 257] on div "[PERSON_NAME]" at bounding box center [572, 260] width 416 height 31
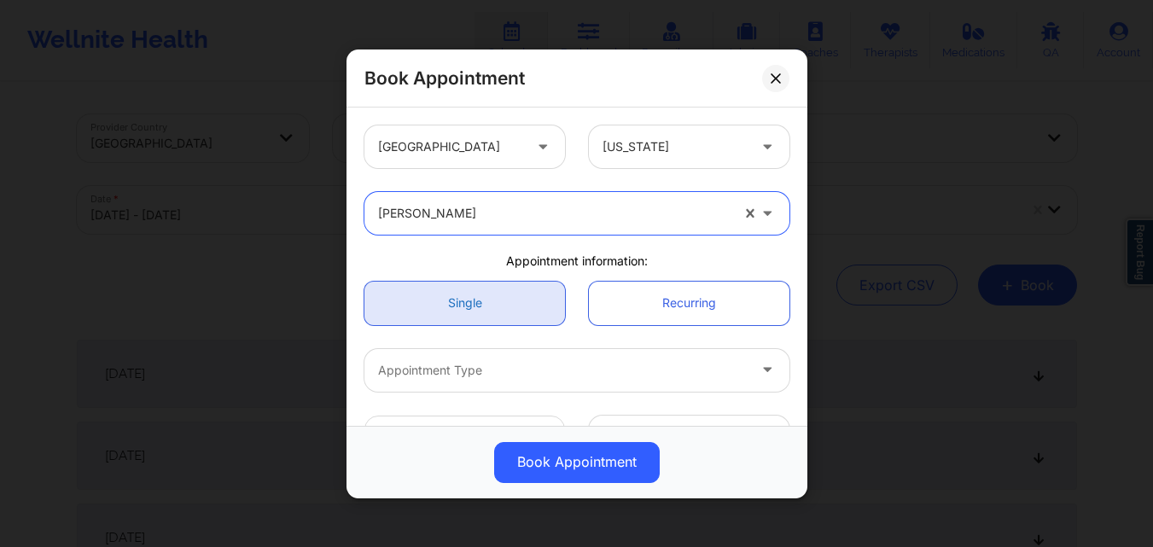
click at [467, 314] on link "Single" at bounding box center [464, 303] width 200 height 44
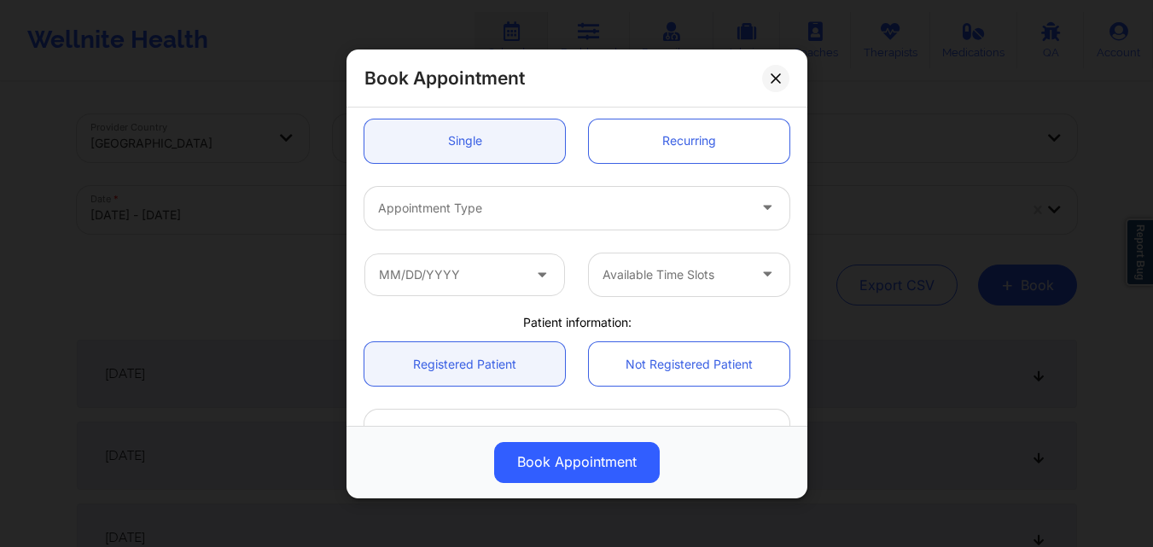
scroll to position [171, 0]
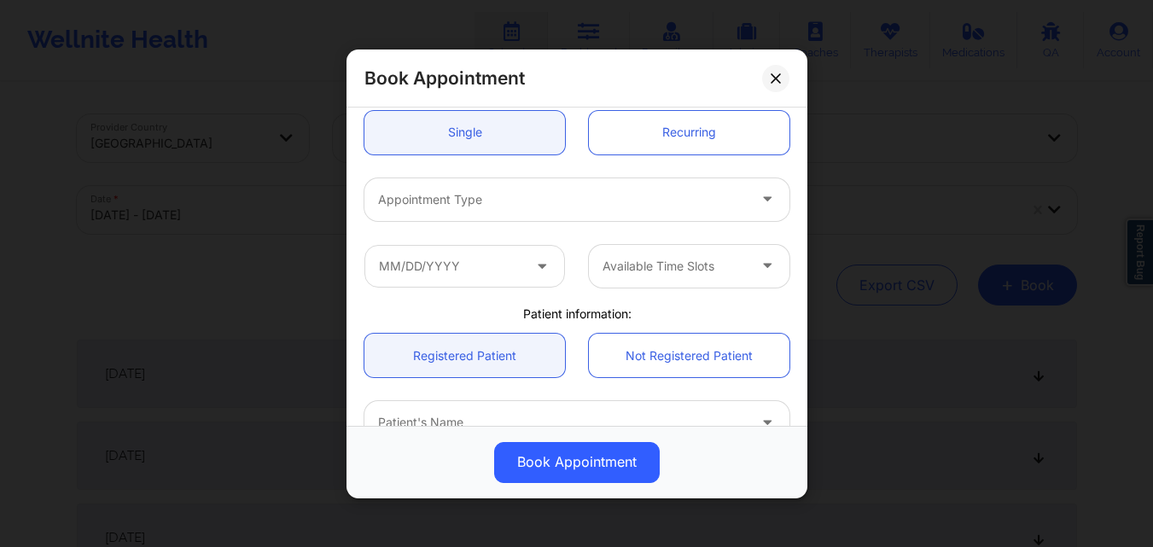
click at [536, 200] on div at bounding box center [562, 199] width 369 height 20
click at [455, 204] on div at bounding box center [562, 199] width 369 height 20
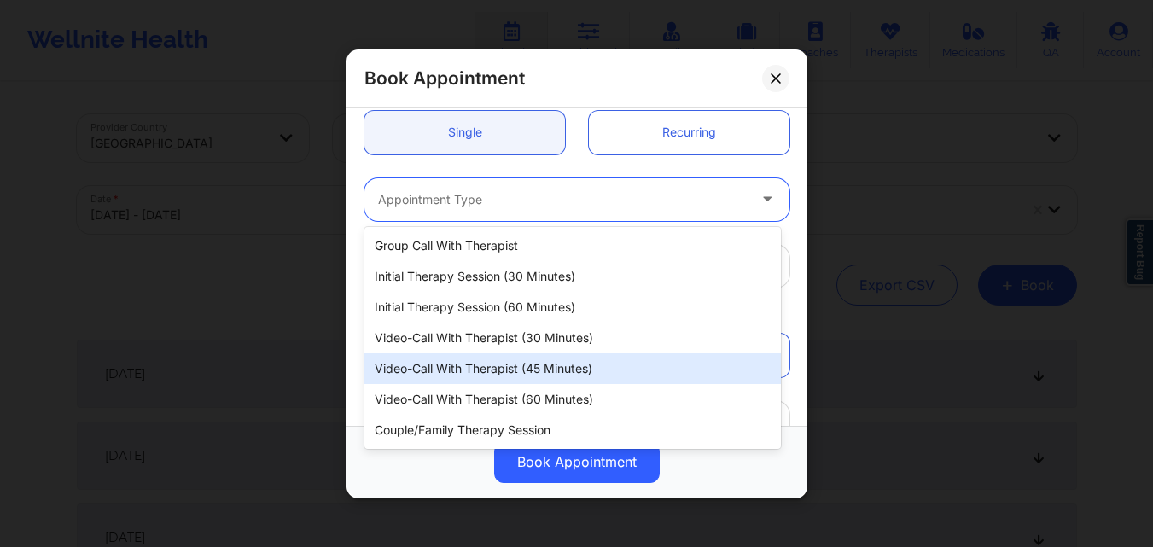
click at [478, 362] on div "Video-Call with Therapist (45 minutes)" at bounding box center [572, 368] width 416 height 31
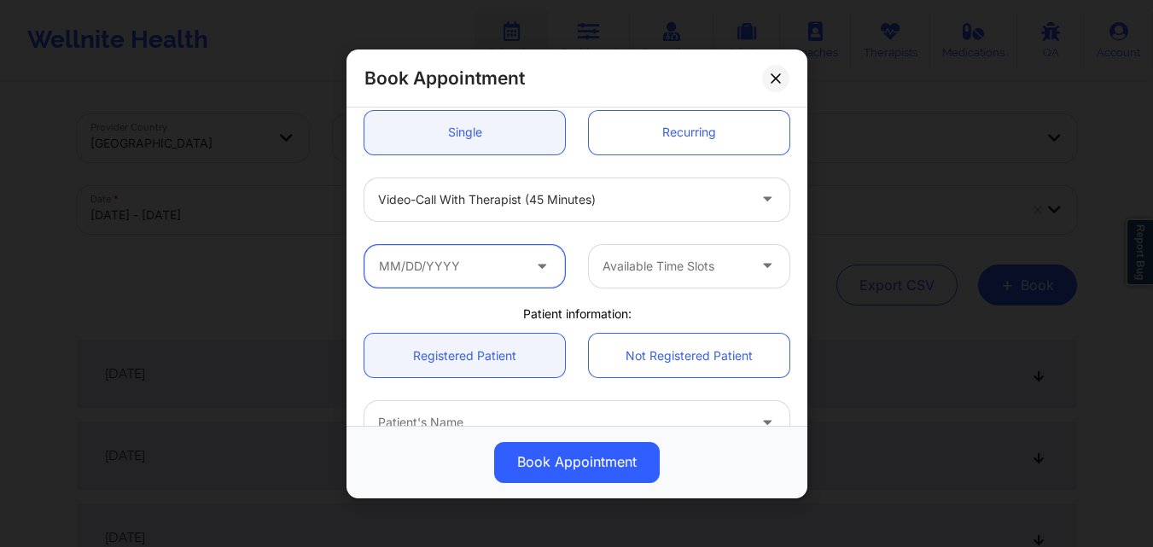
click at [458, 261] on input "text" at bounding box center [464, 265] width 200 height 43
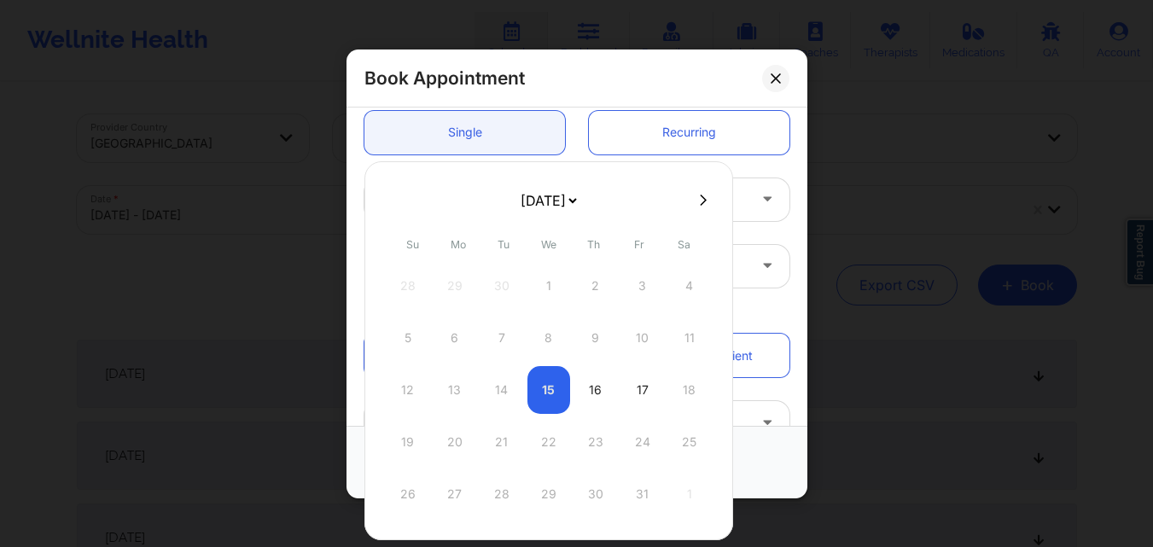
click at [700, 198] on icon at bounding box center [703, 200] width 7 height 13
select select "2025-10"
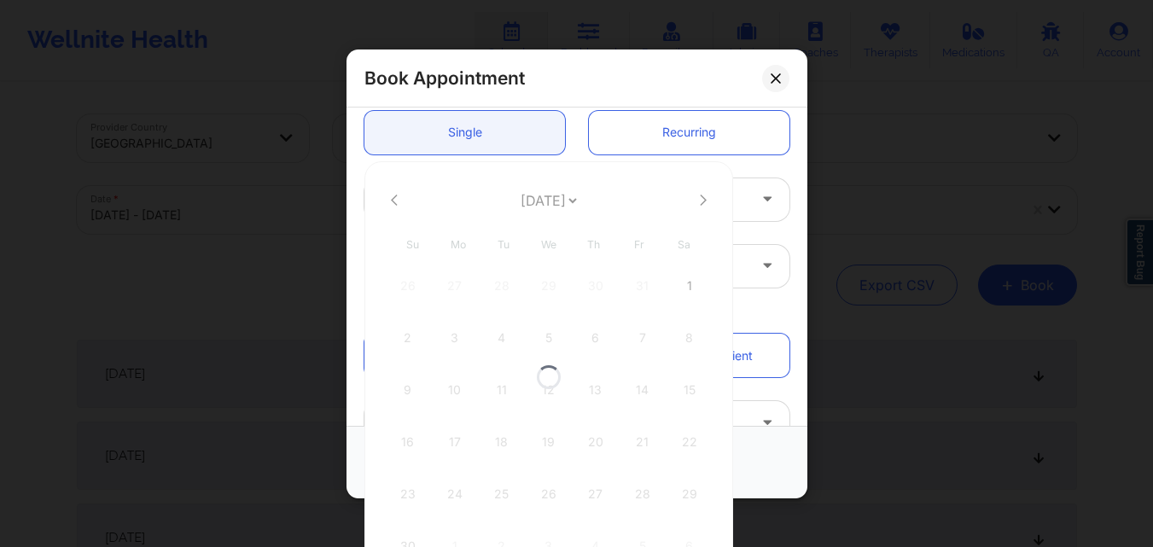
select select "2025-10"
click at [394, 200] on icon at bounding box center [394, 200] width 7 height 13
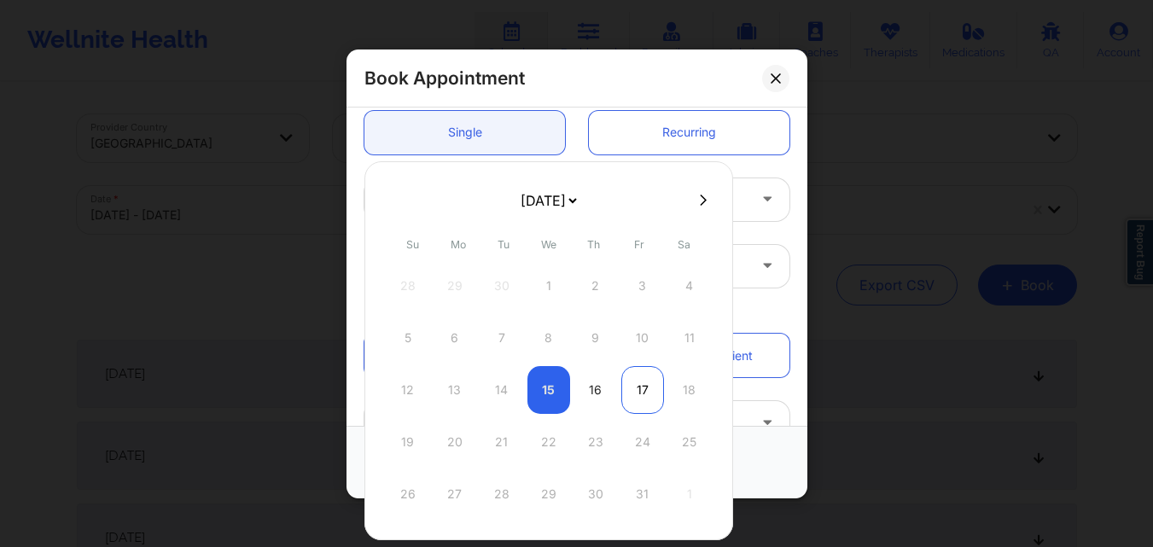
click at [642, 389] on div "17" at bounding box center [642, 390] width 43 height 48
type input "10/17/2025"
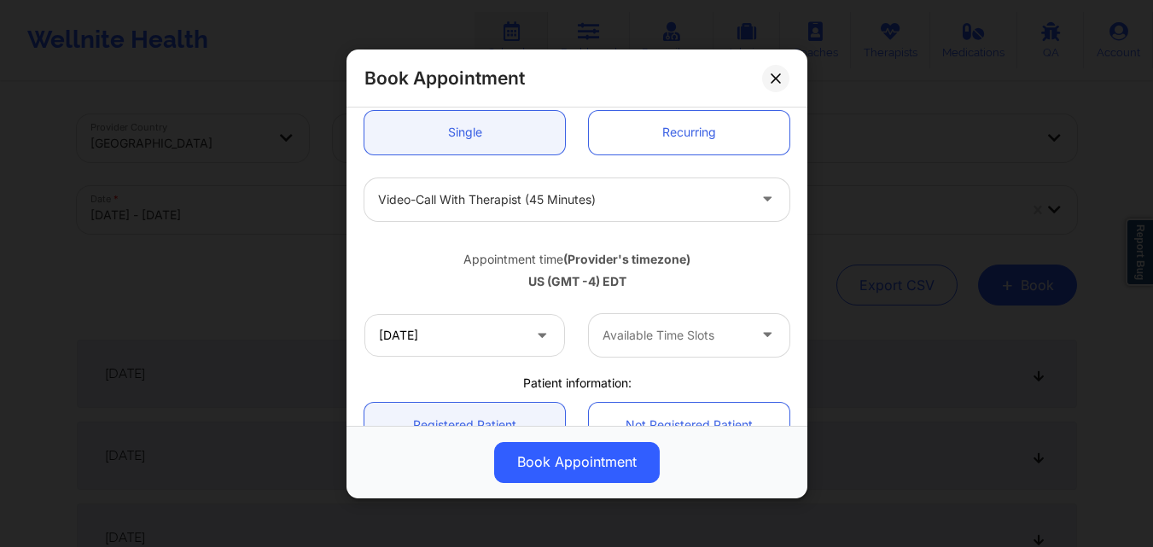
click at [671, 335] on div at bounding box center [674, 335] width 144 height 20
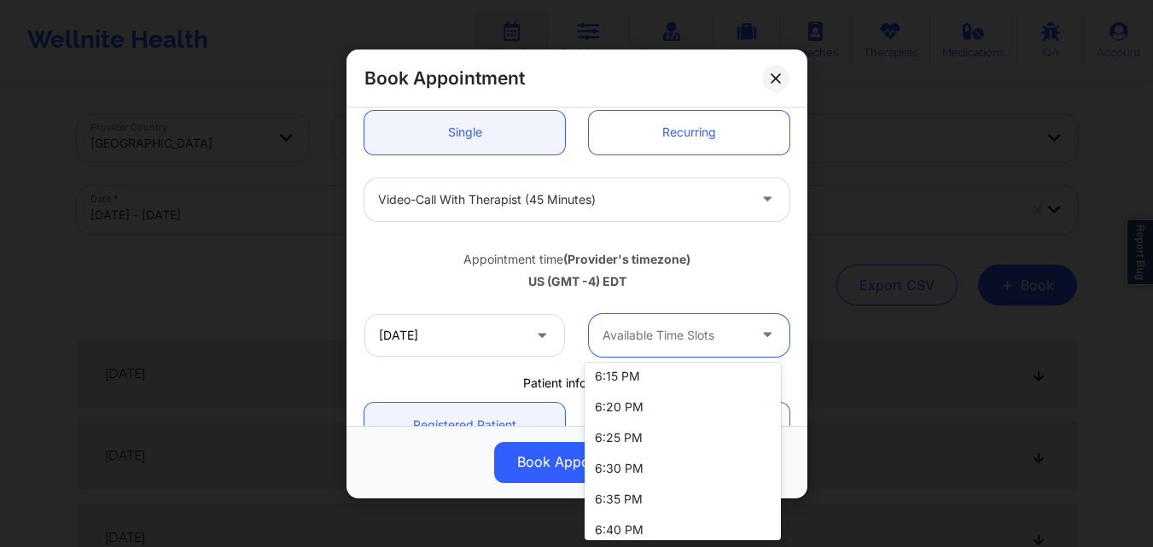
scroll to position [0, 0]
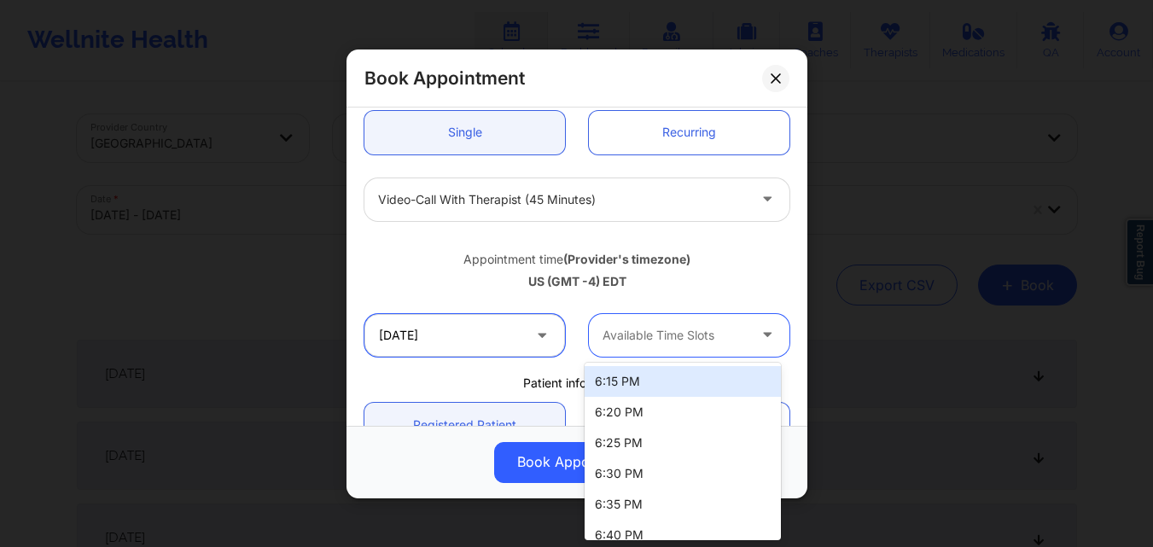
click at [444, 334] on input "10/17/2025" at bounding box center [464, 334] width 200 height 43
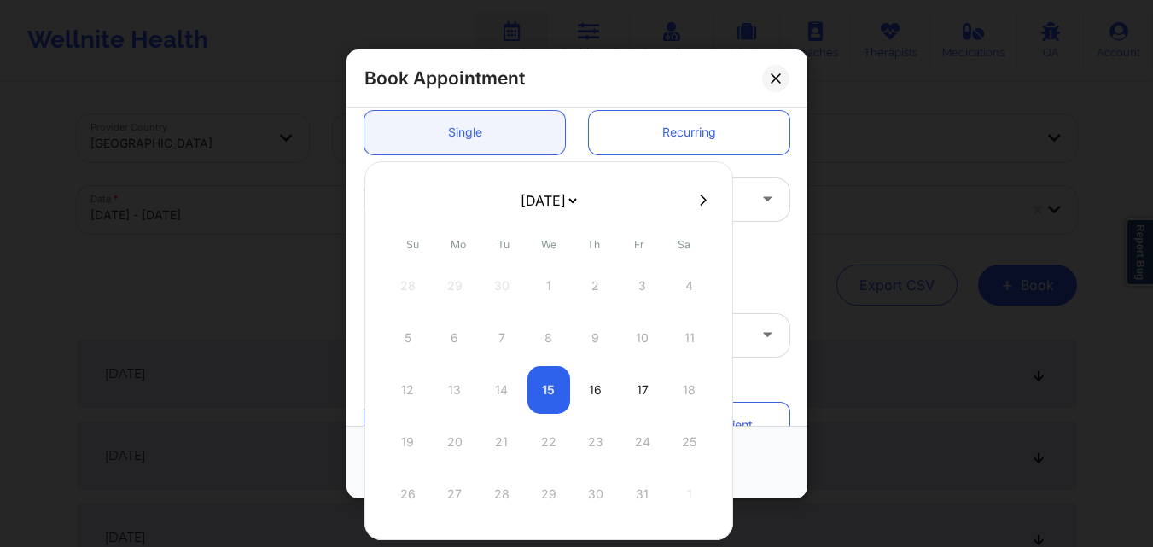
click at [690, 387] on div "12 13 14 15 16 17 18" at bounding box center [548, 390] width 324 height 48
click at [706, 191] on div at bounding box center [548, 200] width 369 height 26
click at [703, 194] on button at bounding box center [702, 200] width 17 height 15
select select "2025-10"
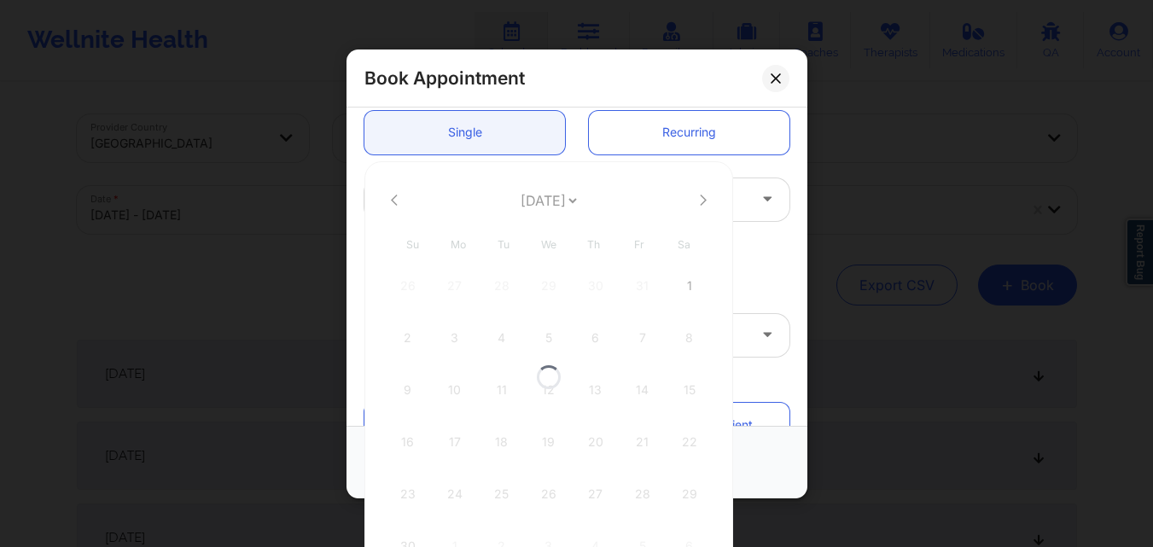
select select "2025-10"
click at [700, 198] on icon at bounding box center [703, 200] width 7 height 13
select select "2025-11"
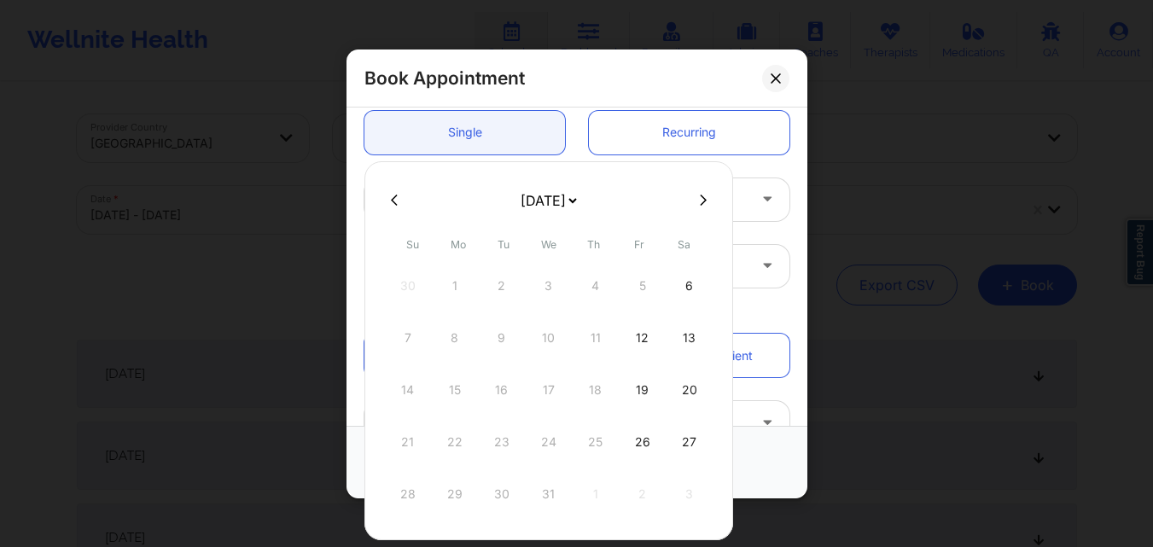
click at [394, 202] on icon at bounding box center [394, 199] width 7 height 11
select select "2025-10"
click at [395, 202] on icon at bounding box center [394, 200] width 7 height 13
click at [891, 123] on div "Book Appointment United States New York Yvonne Woods Appointment information: S…" at bounding box center [576, 273] width 1153 height 547
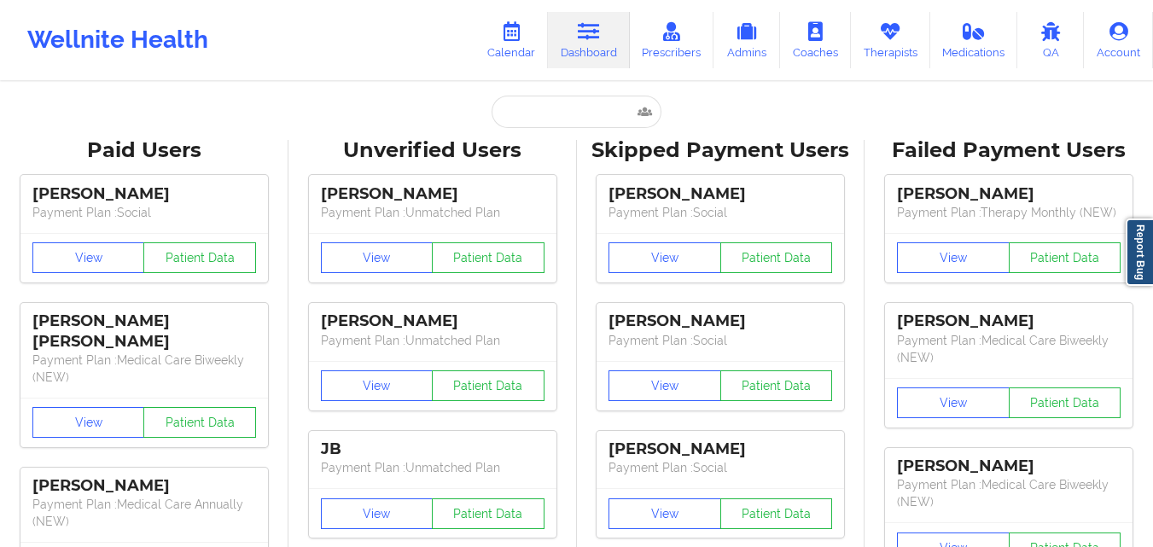
type input "[PERSON_NAME]"
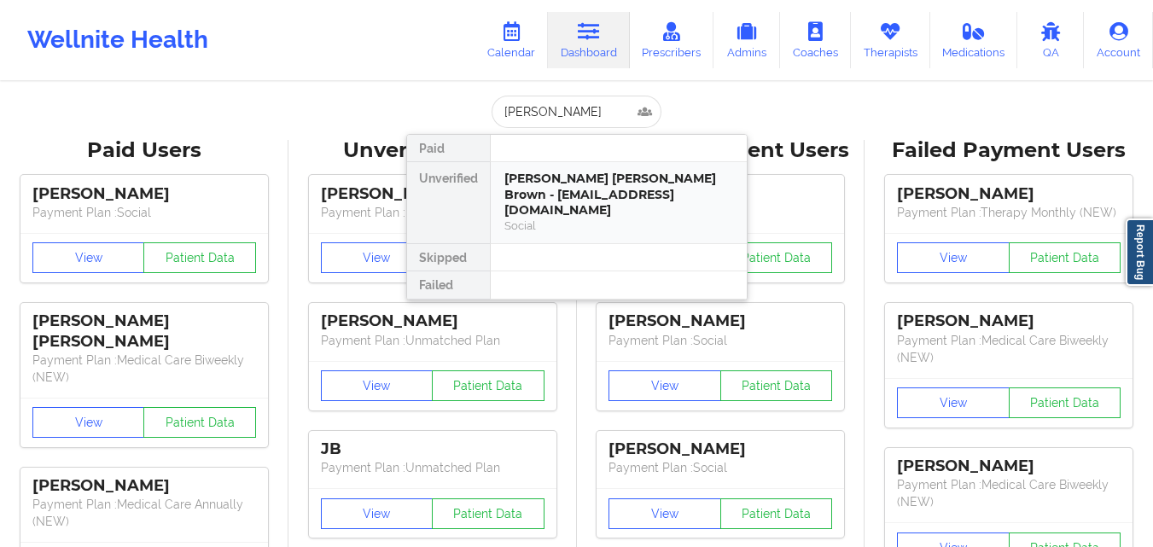
click at [593, 218] on div "Social" at bounding box center [618, 225] width 229 height 15
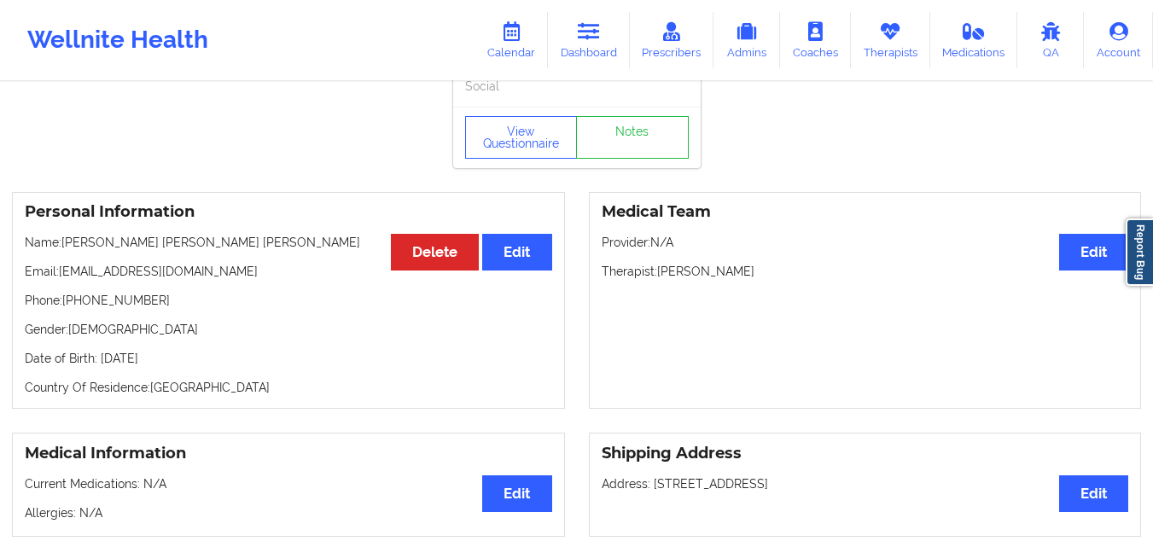
scroll to position [512, 0]
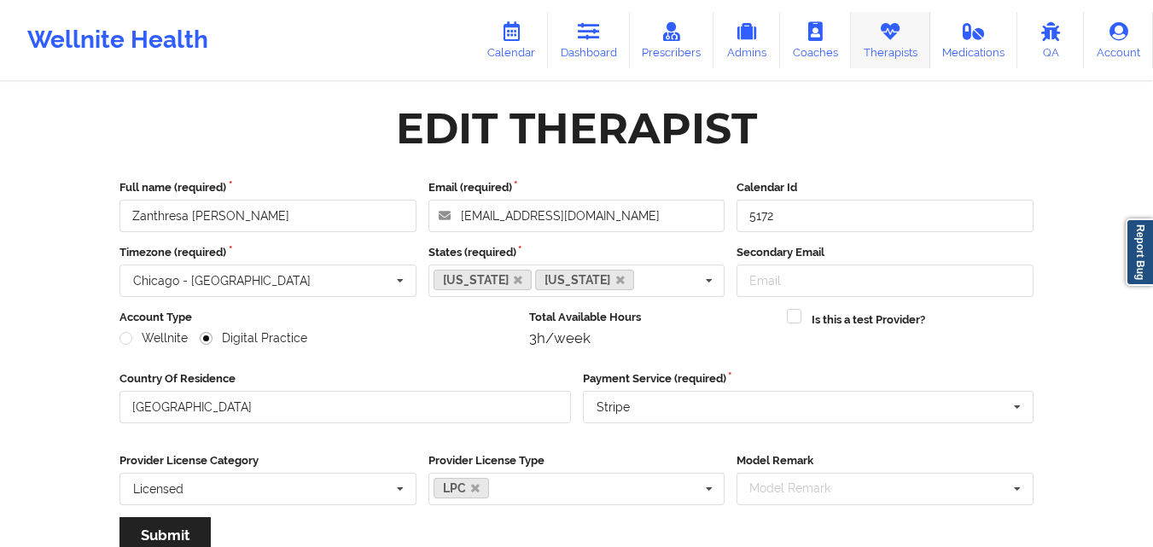
click at [885, 54] on link "Therapists" at bounding box center [890, 40] width 79 height 56
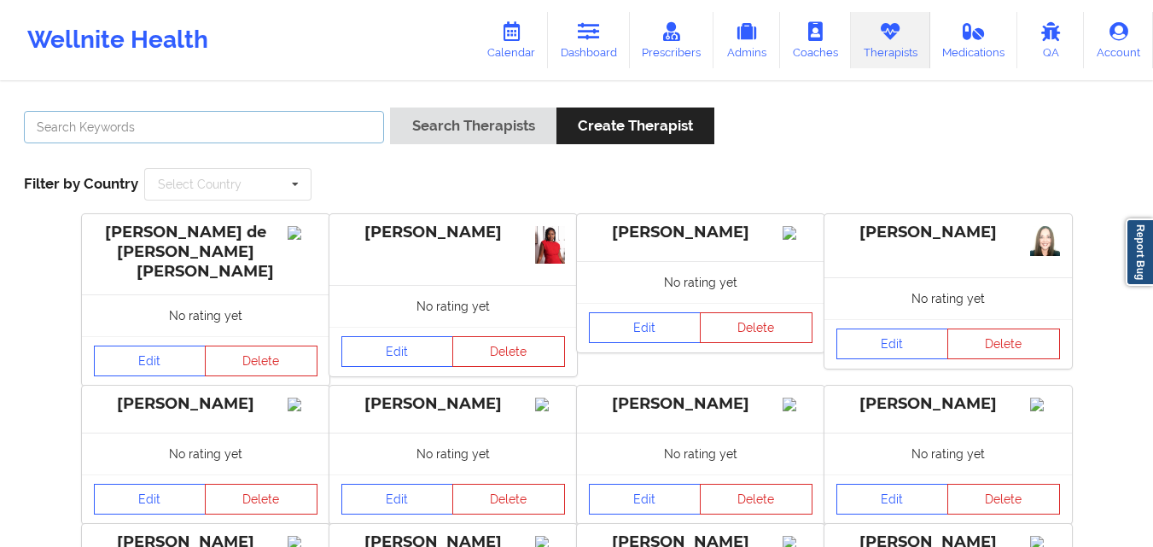
click at [258, 123] on input "text" at bounding box center [204, 127] width 360 height 32
type input "[PERSON_NAME]"
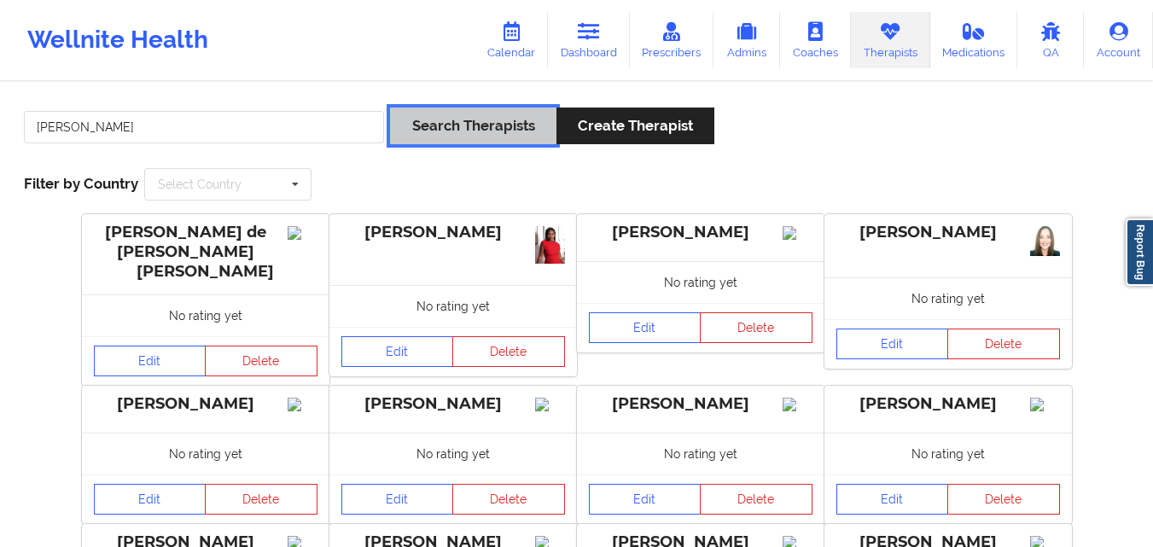
click at [451, 109] on button "Search Therapists" at bounding box center [473, 125] width 166 height 37
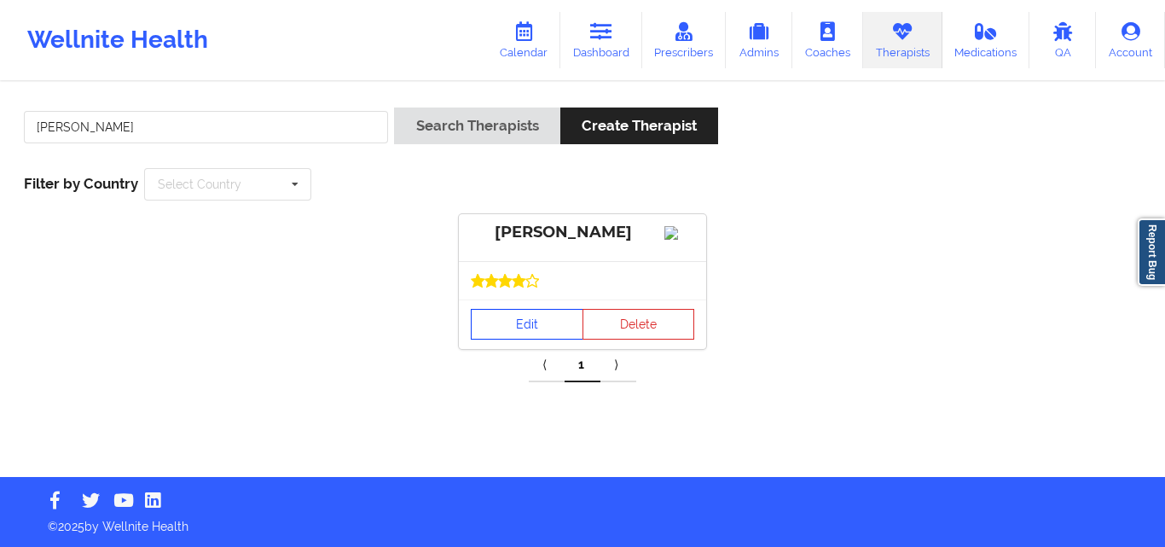
click at [543, 340] on link "Edit" at bounding box center [527, 324] width 113 height 31
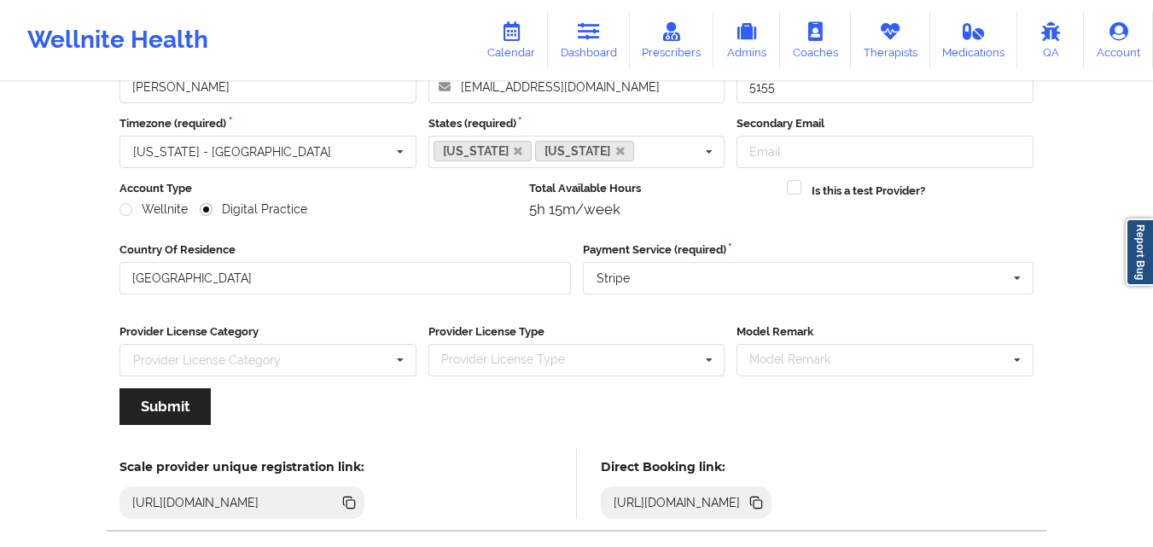
scroll to position [218, 0]
